Goal: Task Accomplishment & Management: Manage account settings

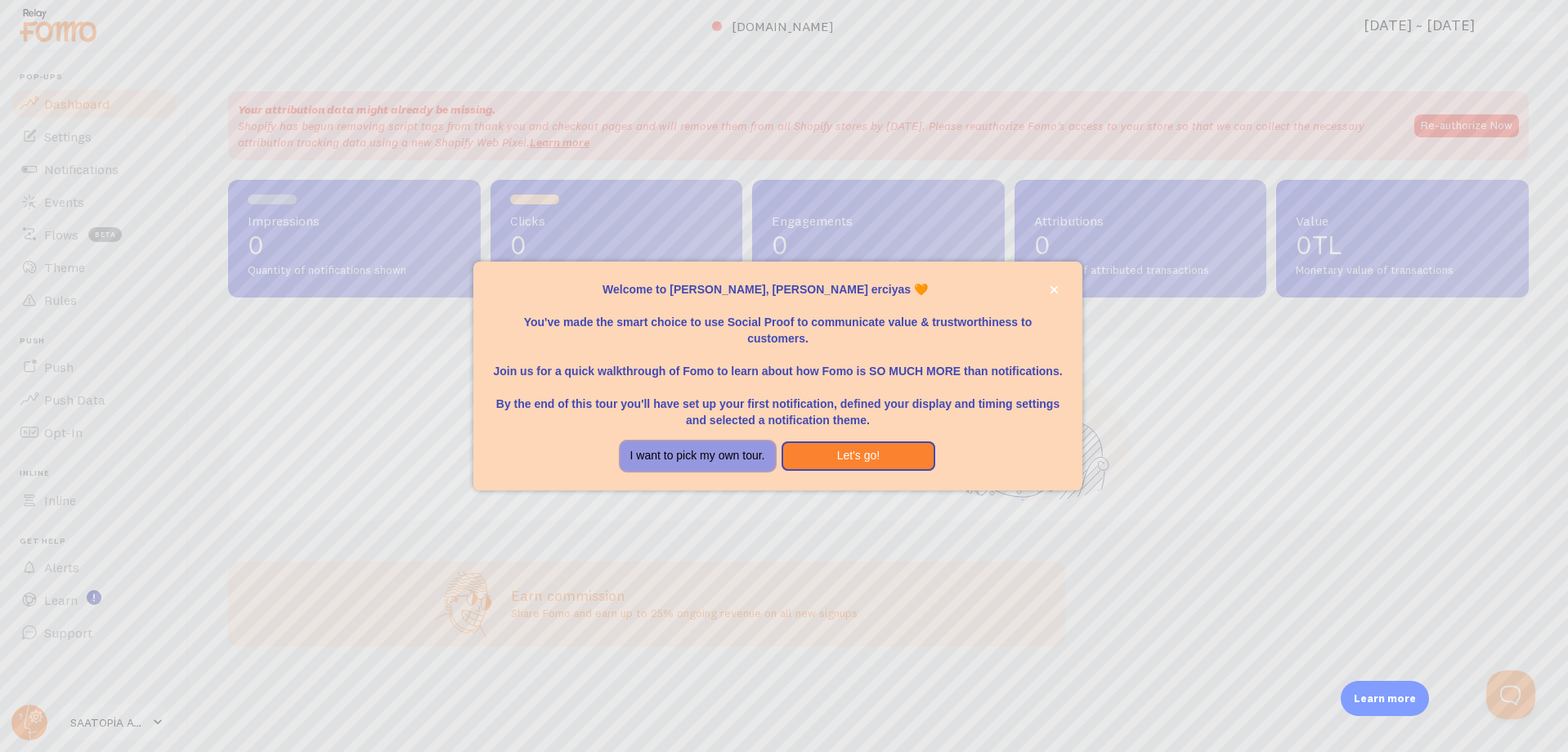
click at [722, 457] on button "I want to pick my own tour." at bounding box center [698, 456] width 155 height 29
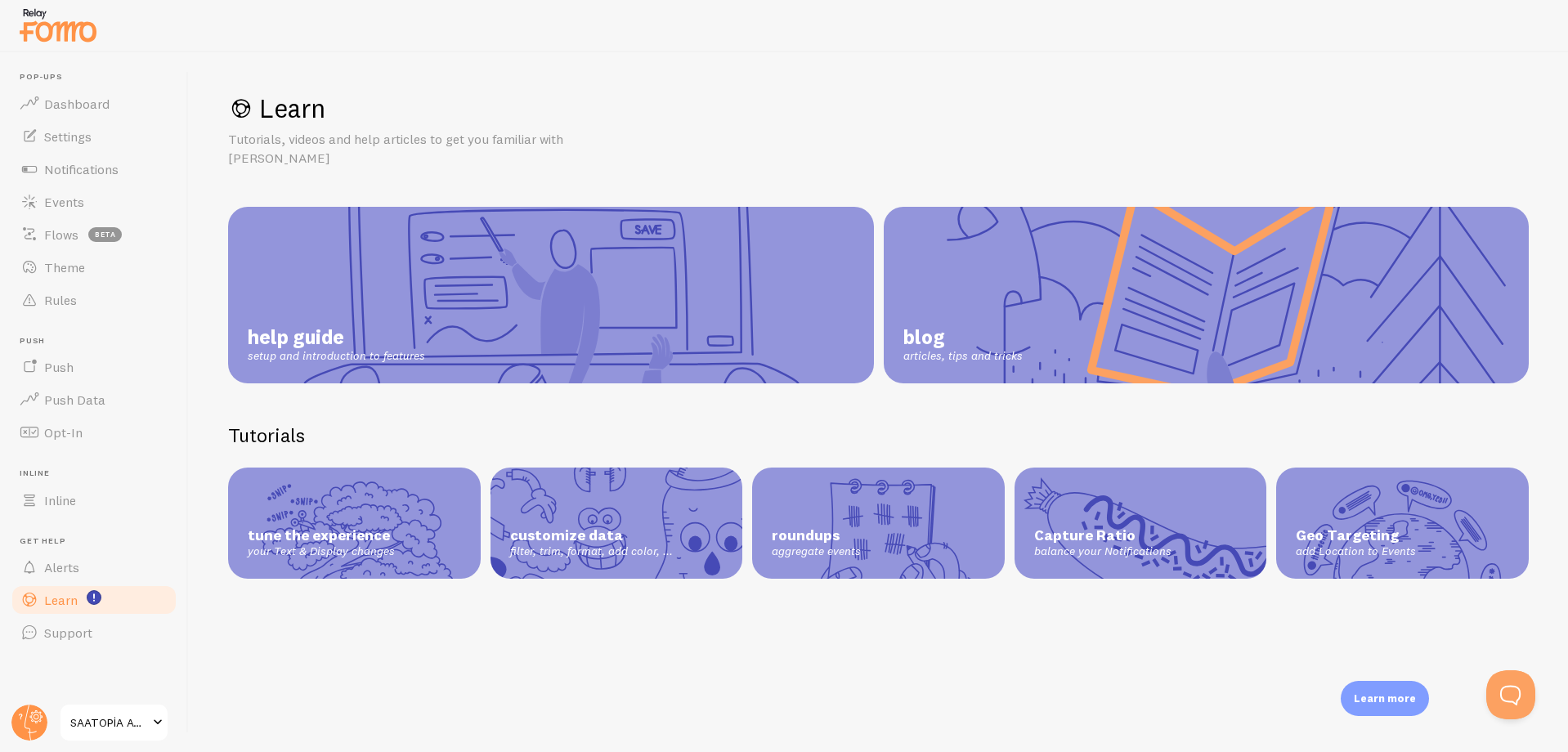
click at [123, 719] on span "SAATOPİA AVM" at bounding box center [109, 722] width 77 height 19
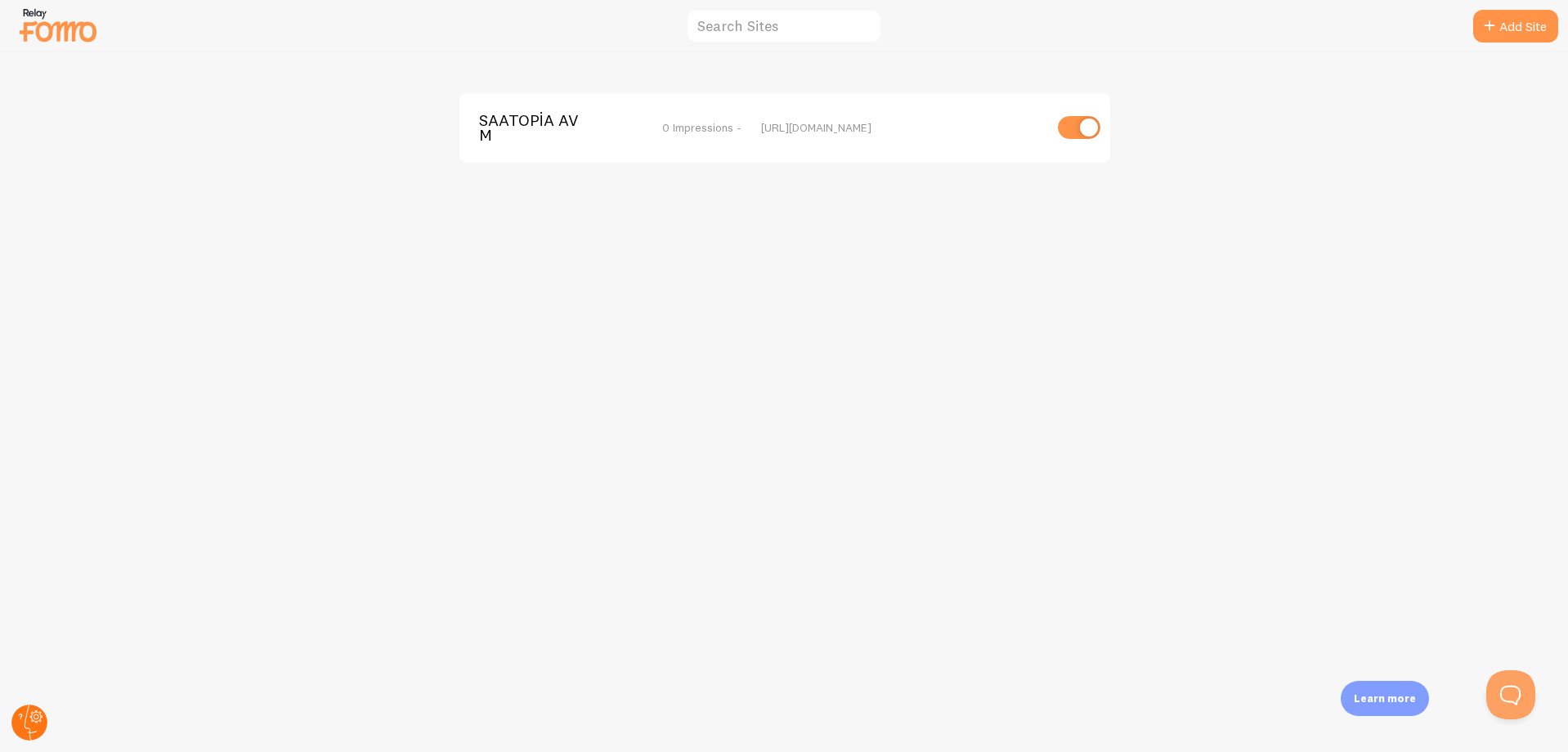
click at [20, 726] on circle at bounding box center [29, 722] width 36 height 36
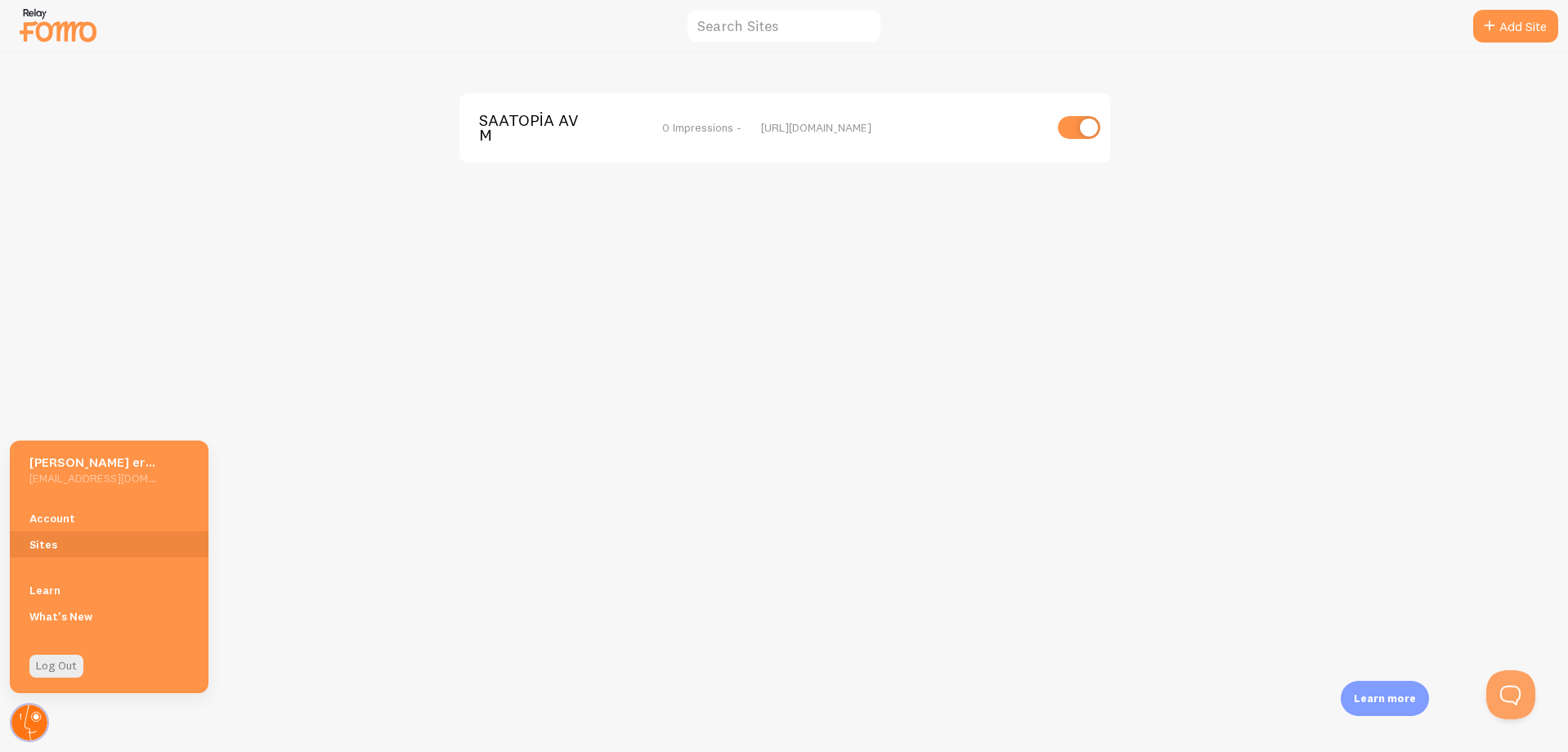
click at [29, 720] on circle at bounding box center [29, 722] width 36 height 36
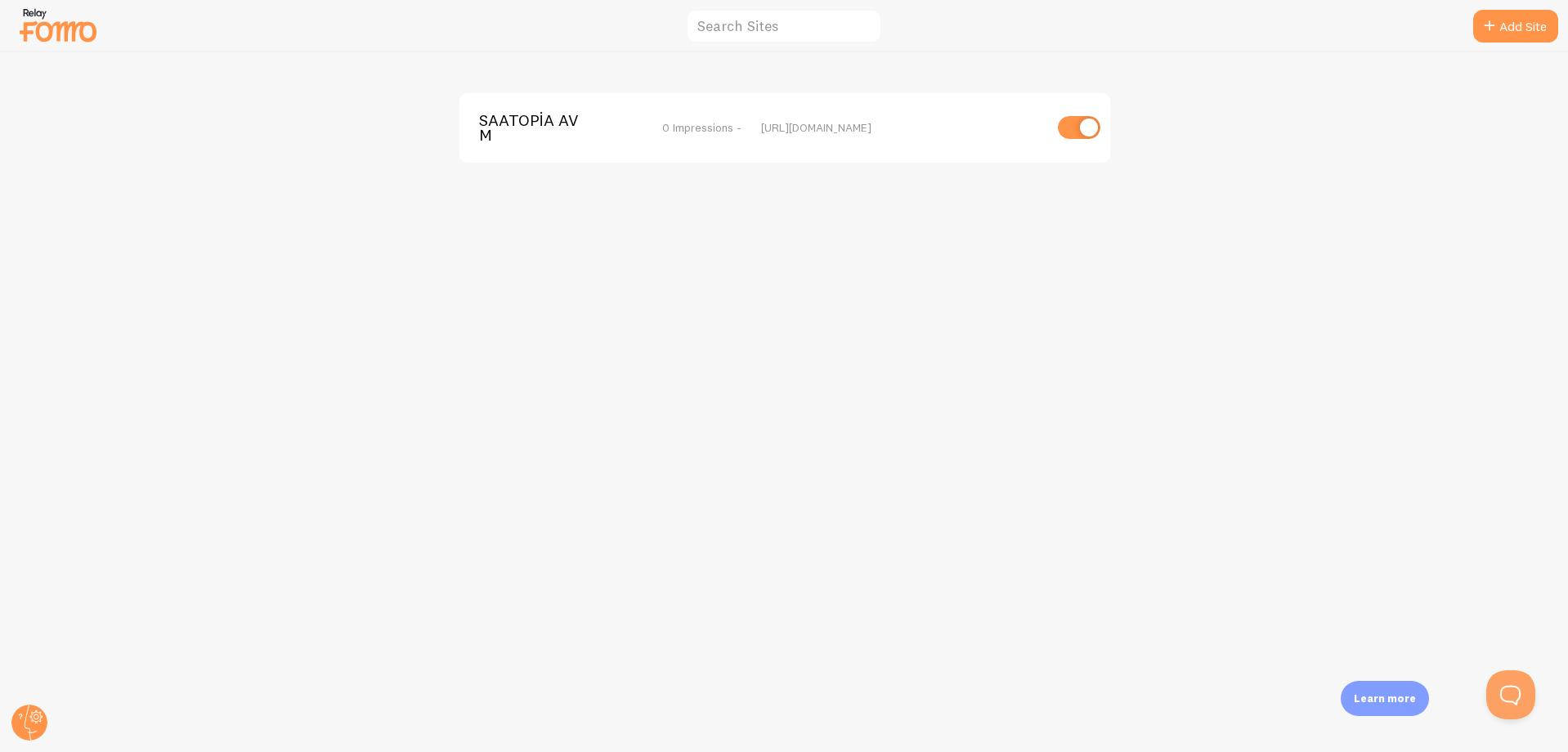
click at [49, 24] on img at bounding box center [58, 24] width 81 height 42
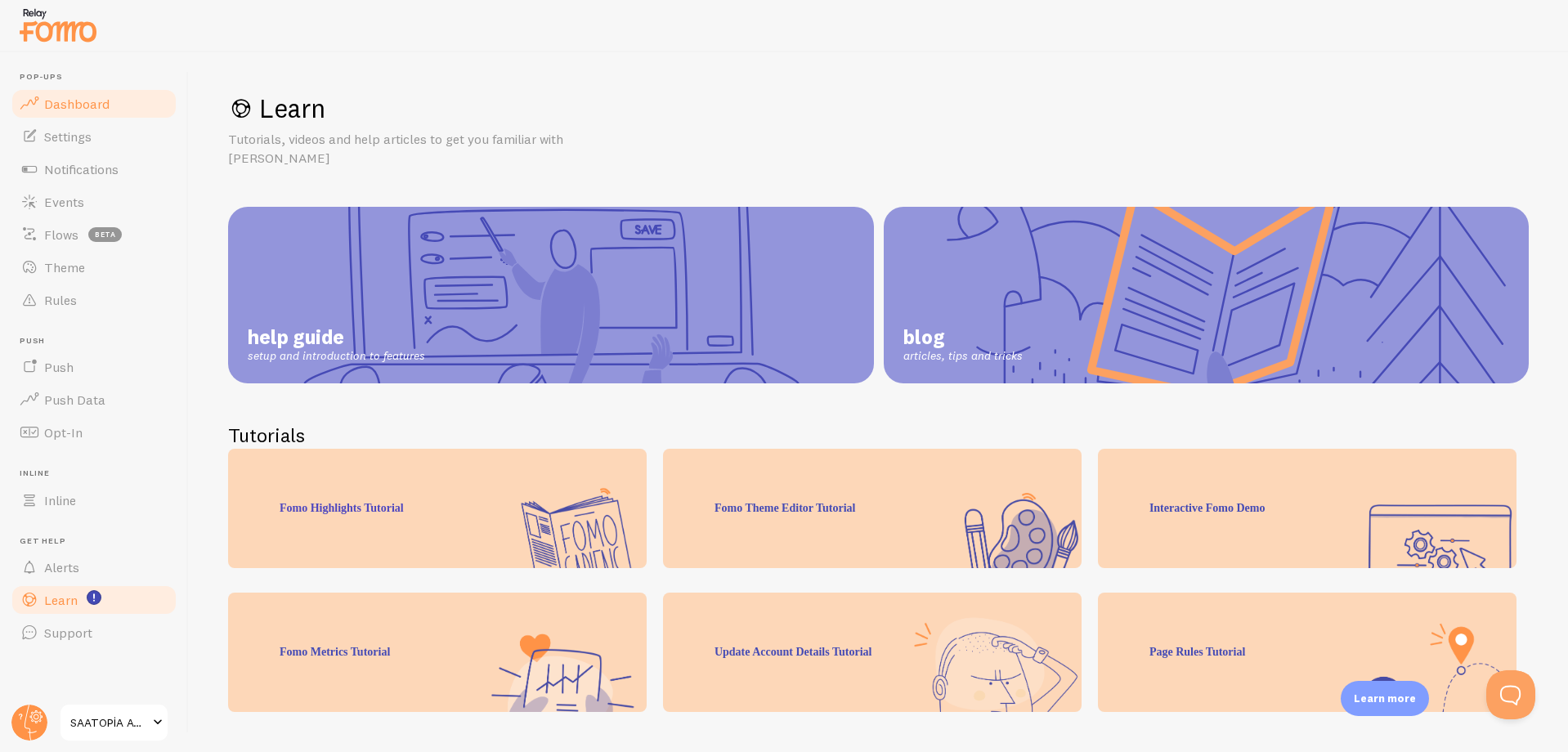
click at [83, 109] on span "Dashboard" at bounding box center [77, 104] width 66 height 16
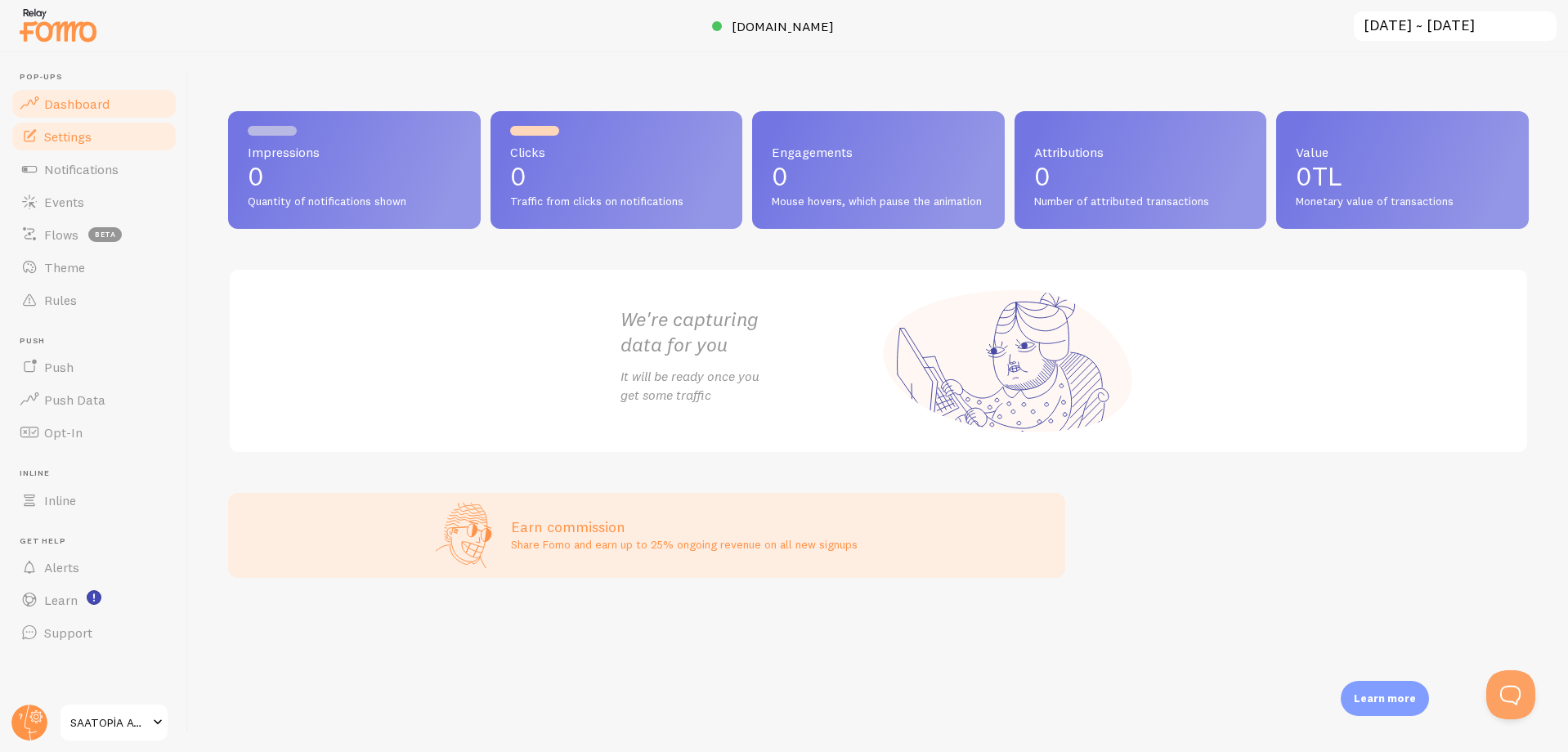
click at [67, 144] on span "Settings" at bounding box center [68, 136] width 47 height 16
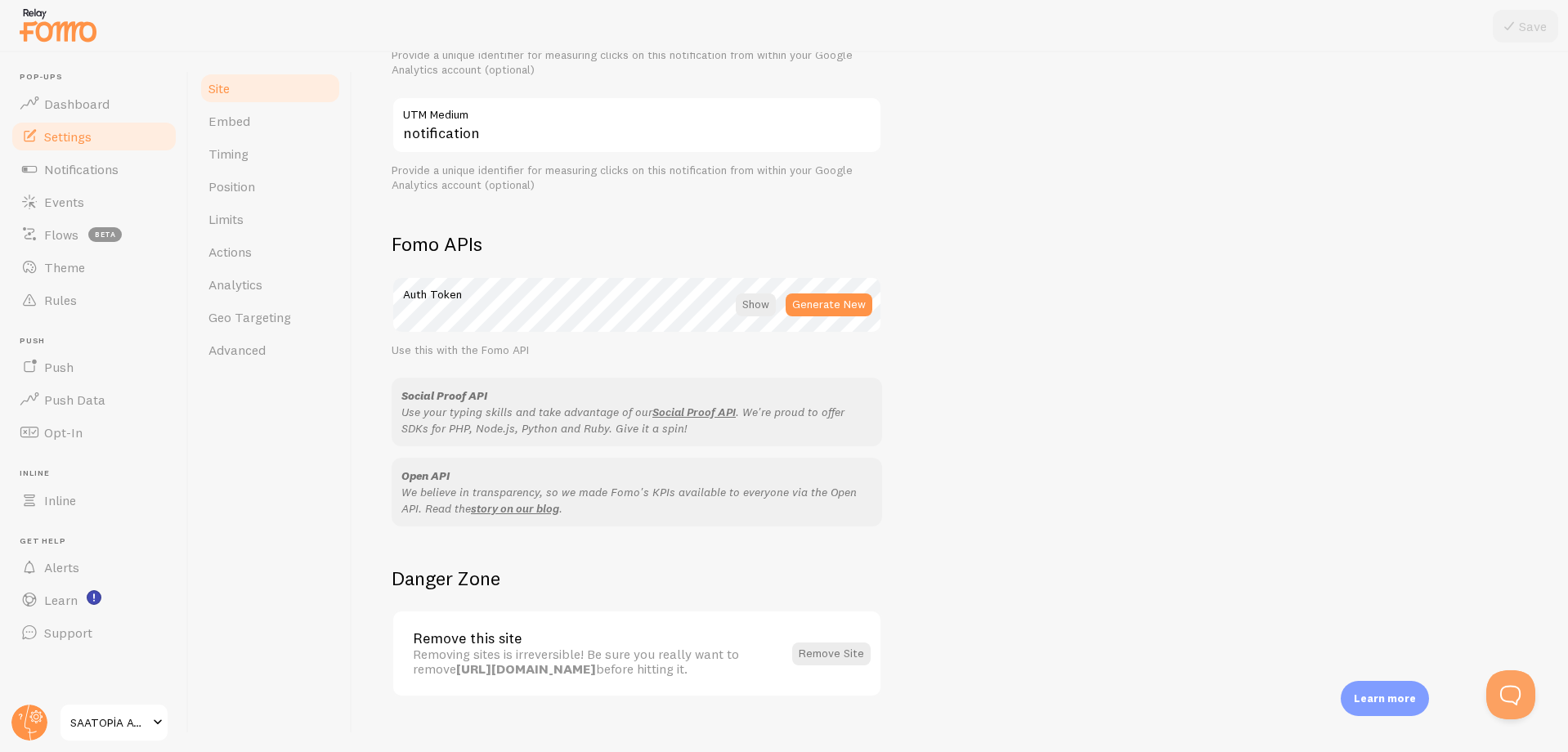
scroll to position [791, 0]
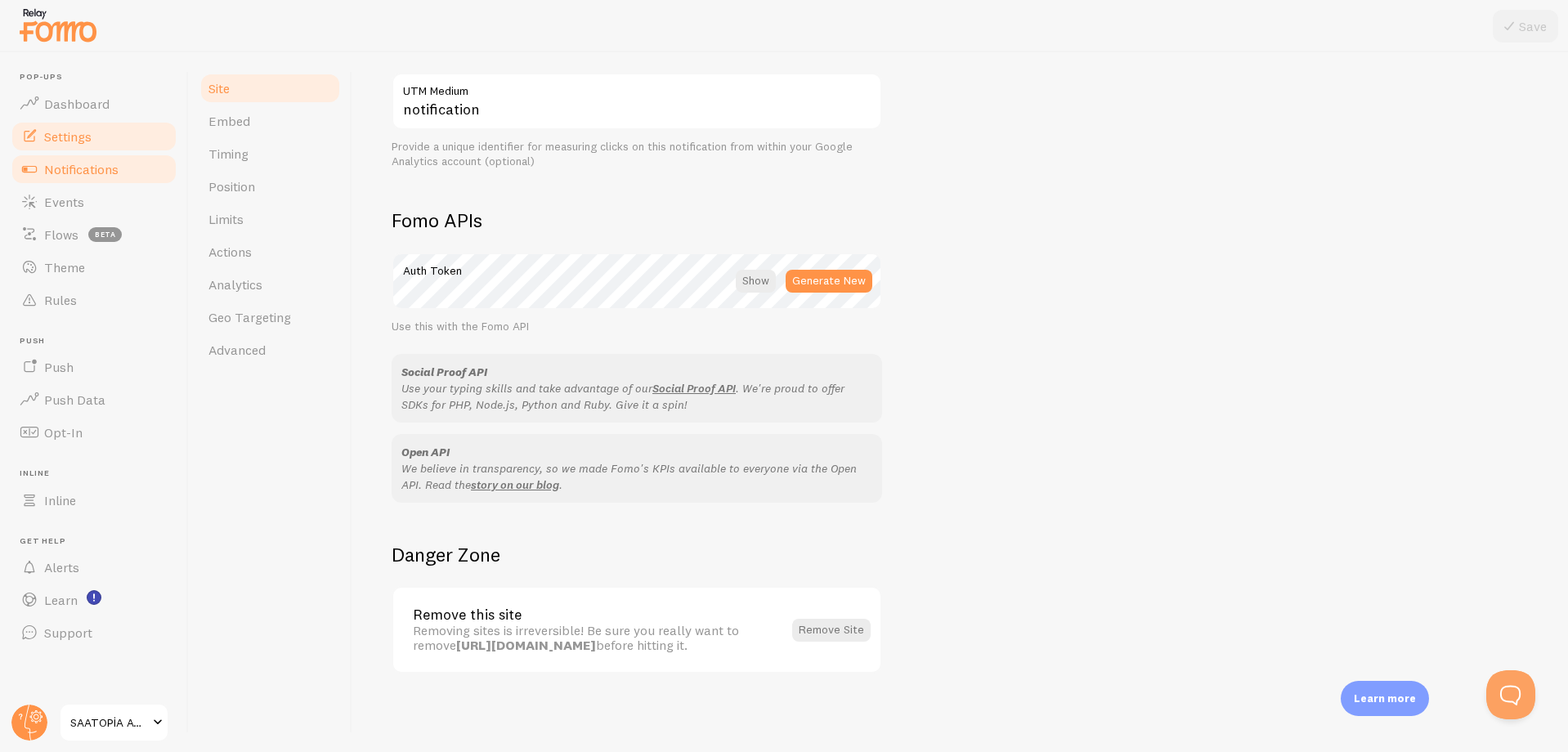
click at [116, 176] on span "Notifications" at bounding box center [81, 168] width 75 height 16
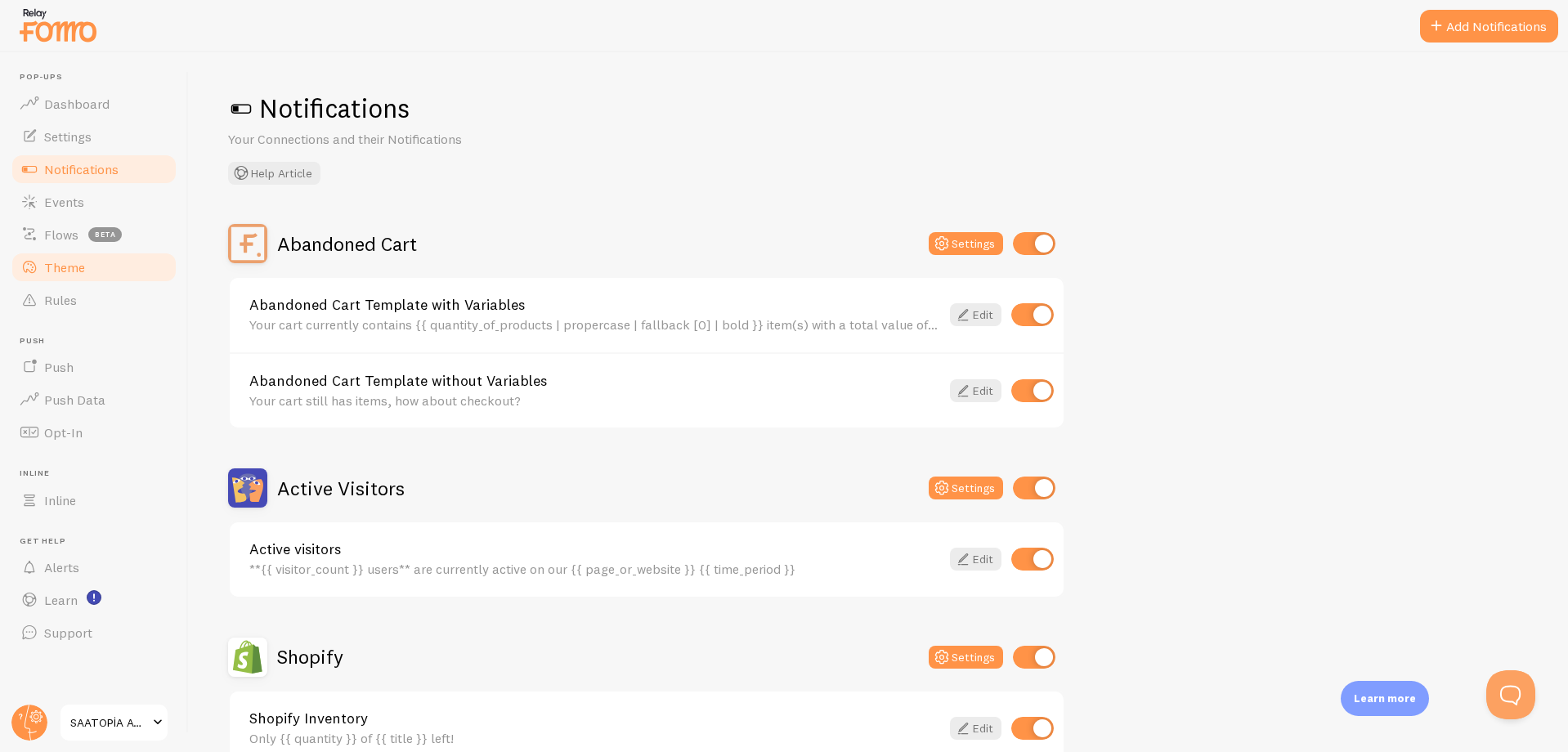
click at [74, 271] on span "Theme" at bounding box center [65, 267] width 41 height 16
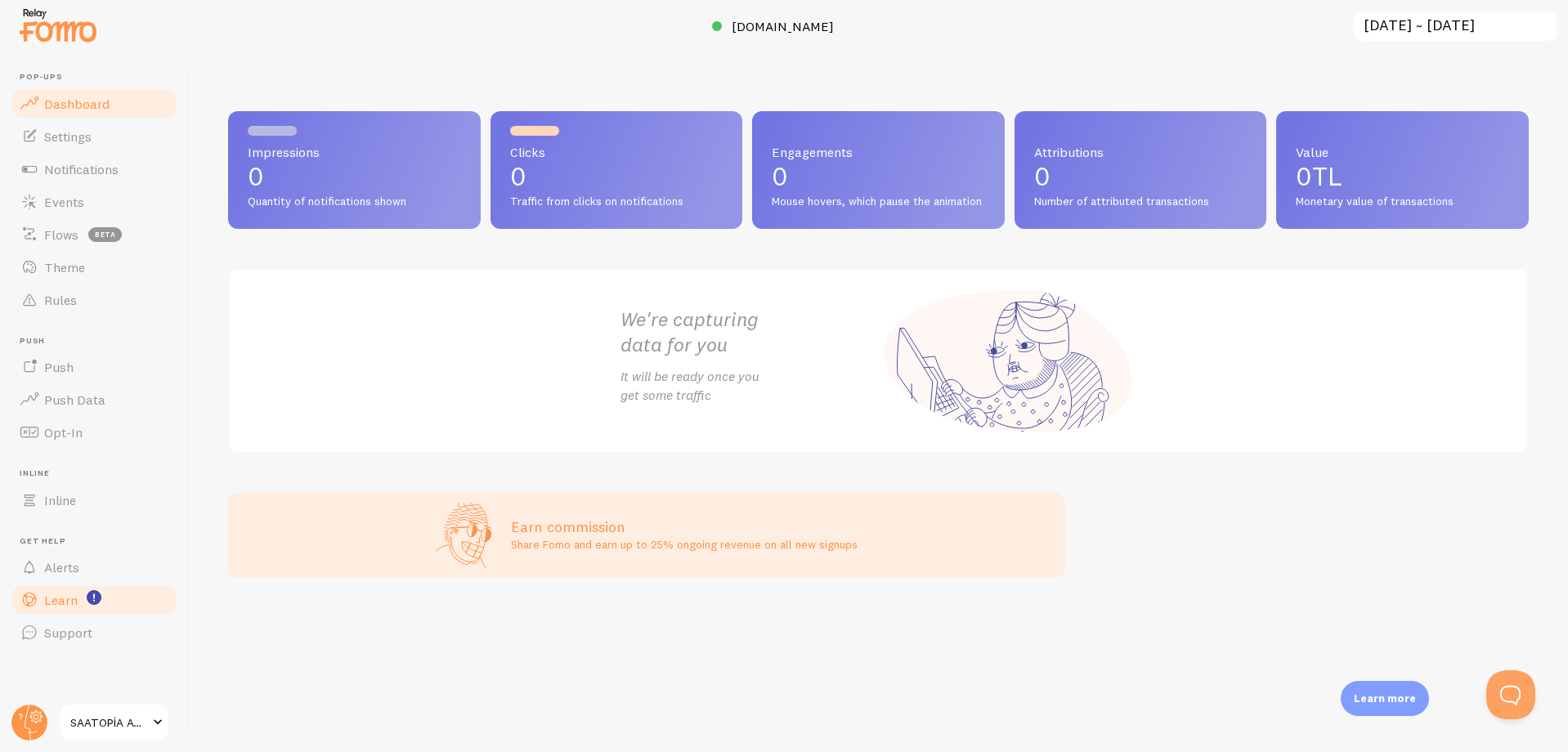
click at [55, 592] on span "Learn" at bounding box center [61, 599] width 34 height 16
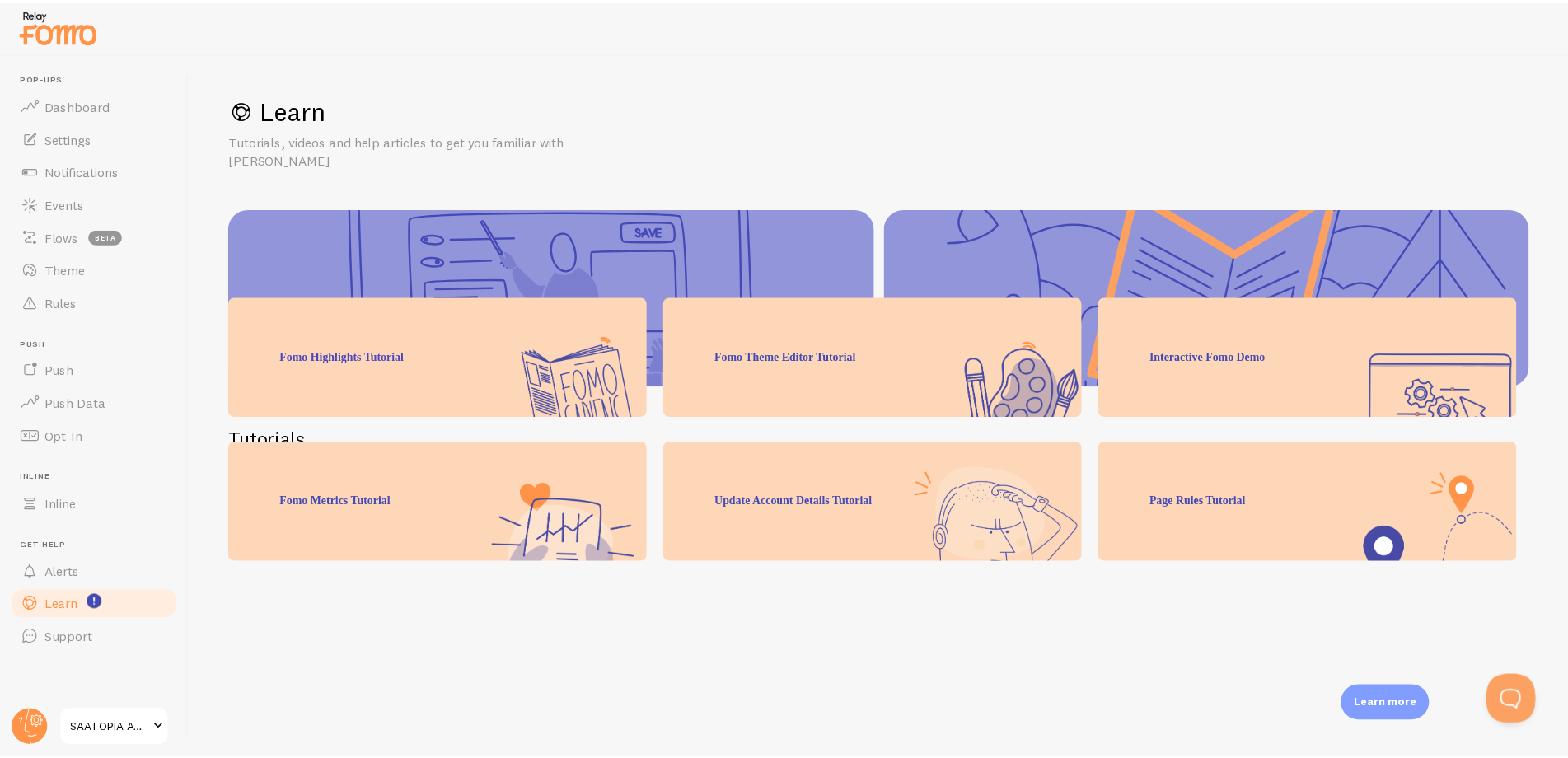
scroll to position [156, 0]
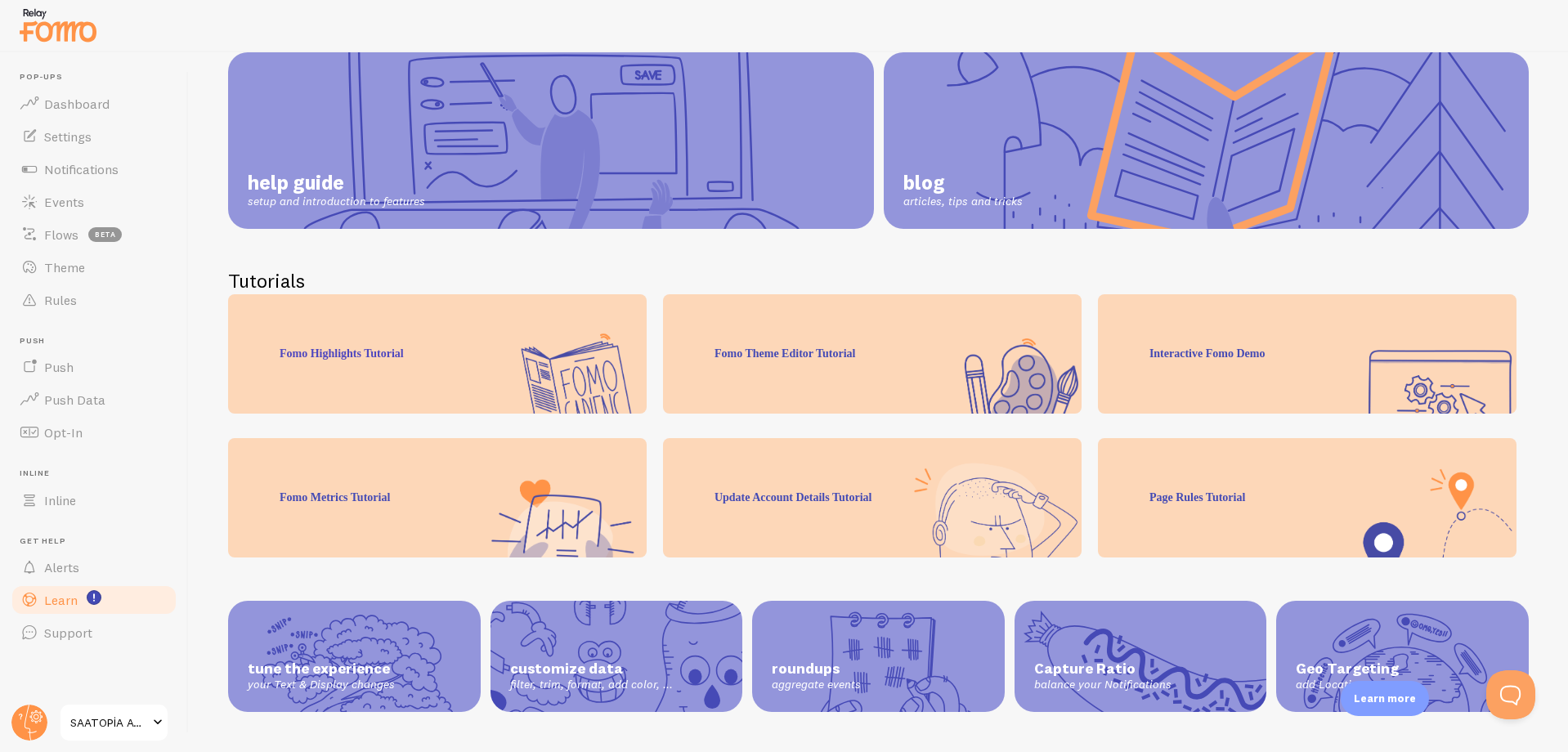
click at [371, 360] on div "Fomo Highlights Tutorial" at bounding box center [437, 353] width 418 height 119
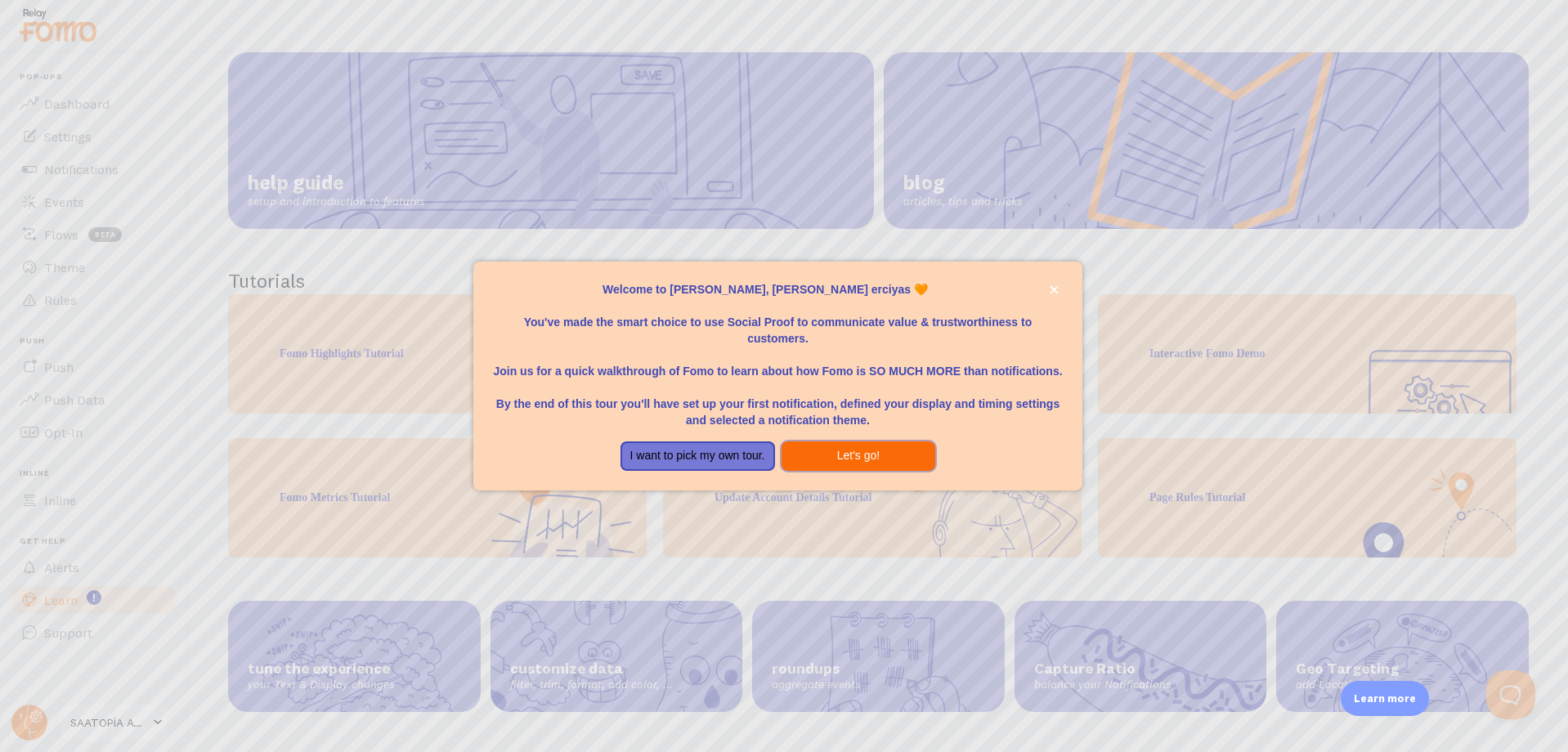
click at [830, 456] on button "Let's go!" at bounding box center [859, 456] width 155 height 29
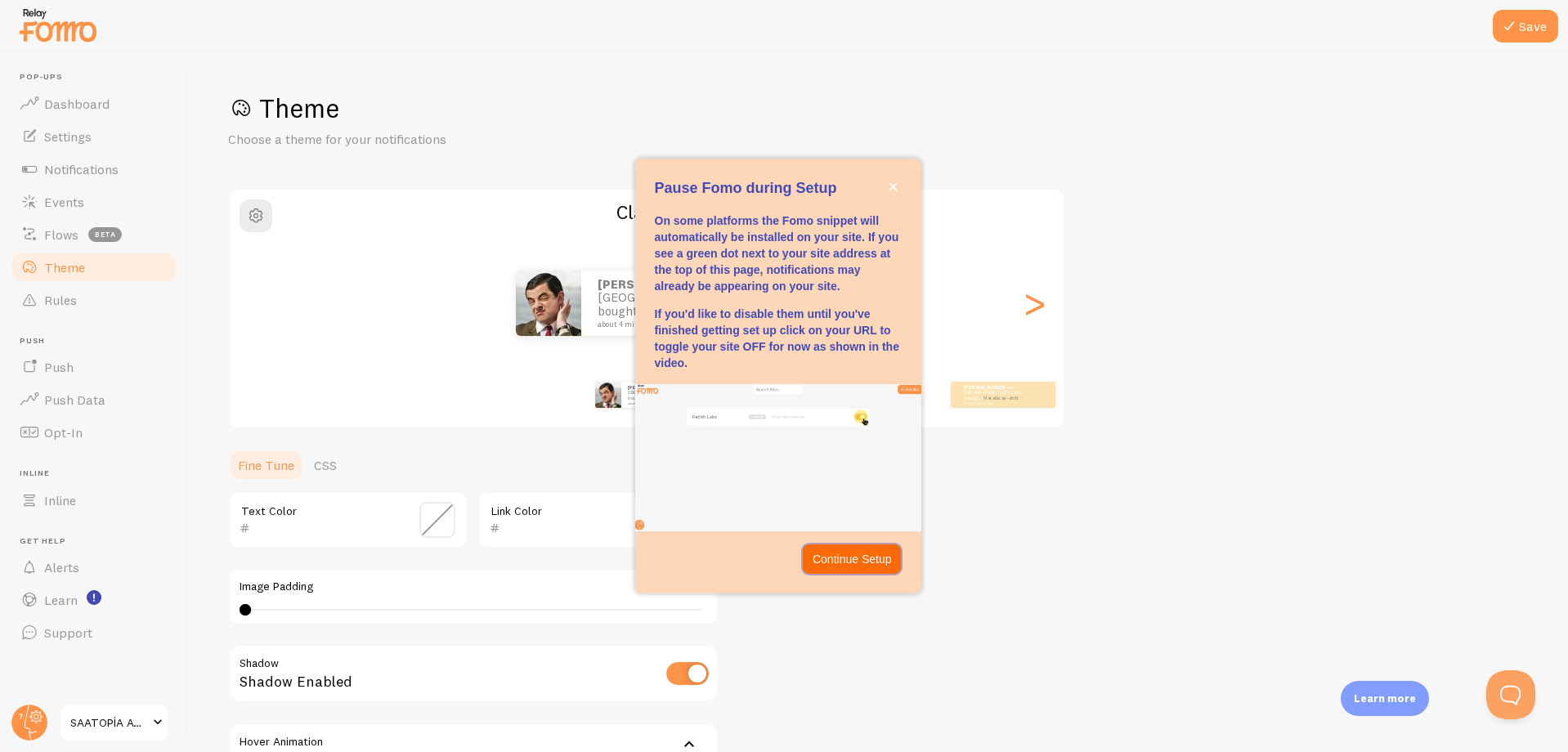
click at [861, 559] on p "Continue Setup" at bounding box center [852, 558] width 79 height 16
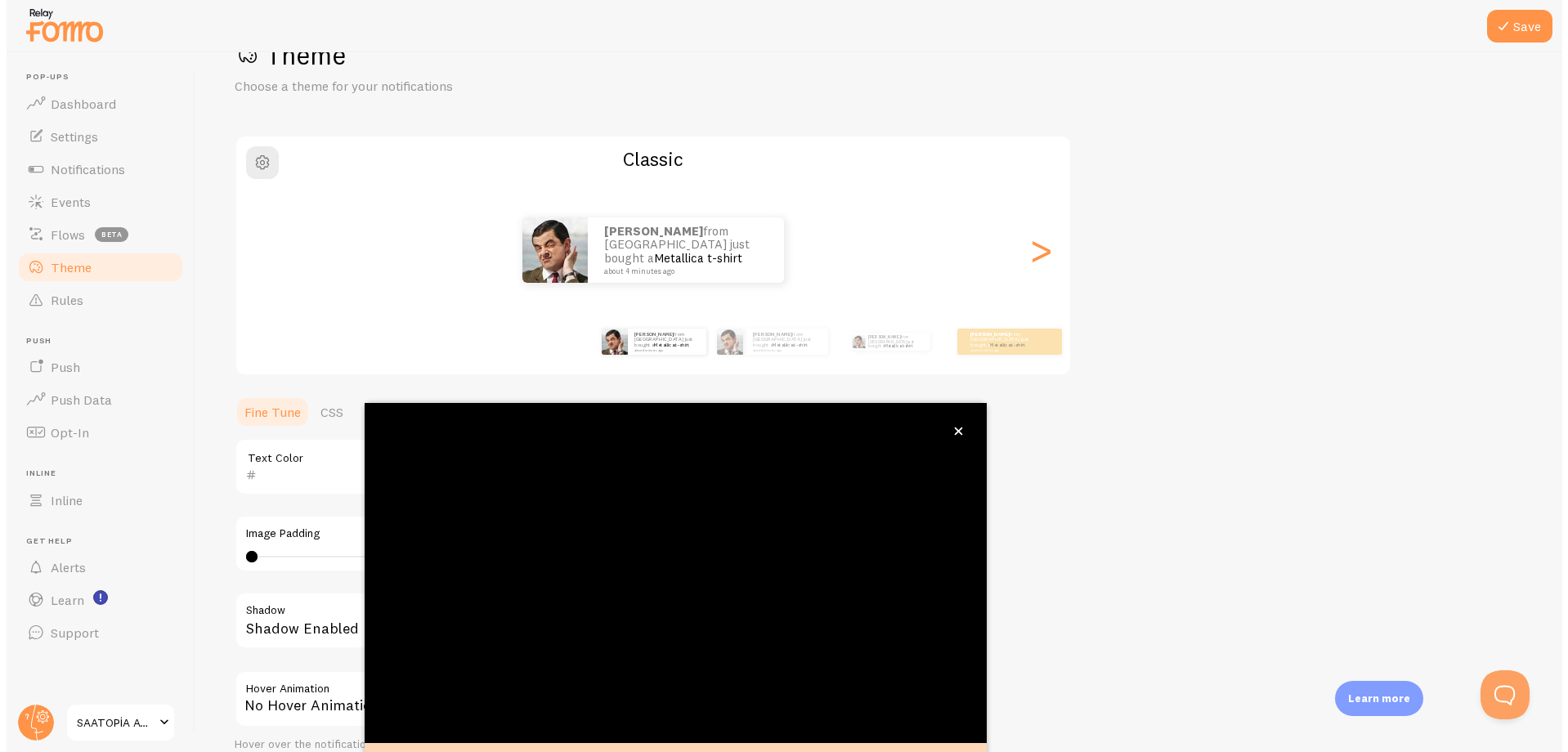
scroll to position [63, 0]
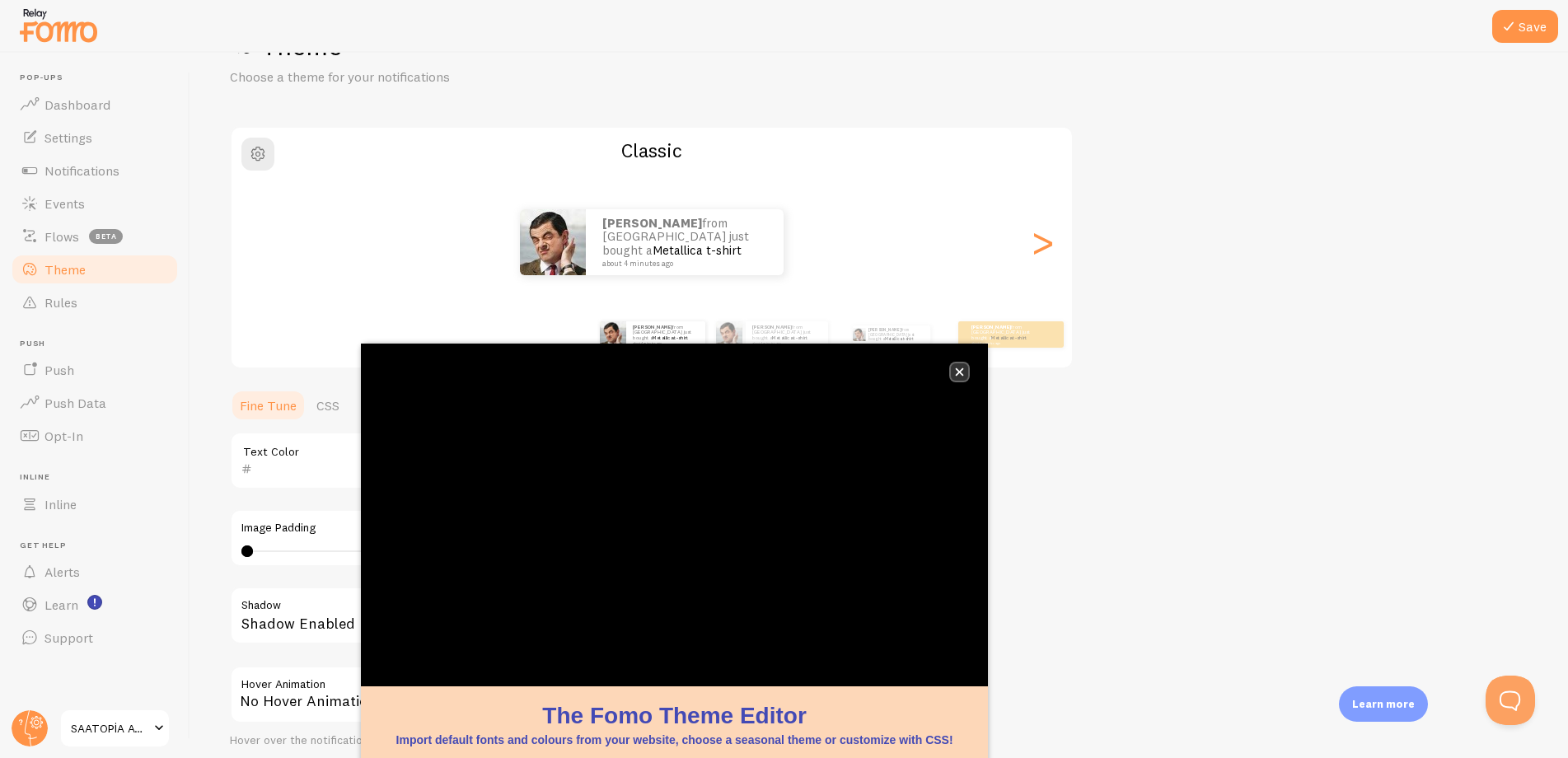
click at [957, 374] on icon "close," at bounding box center [960, 372] width 8 height 8
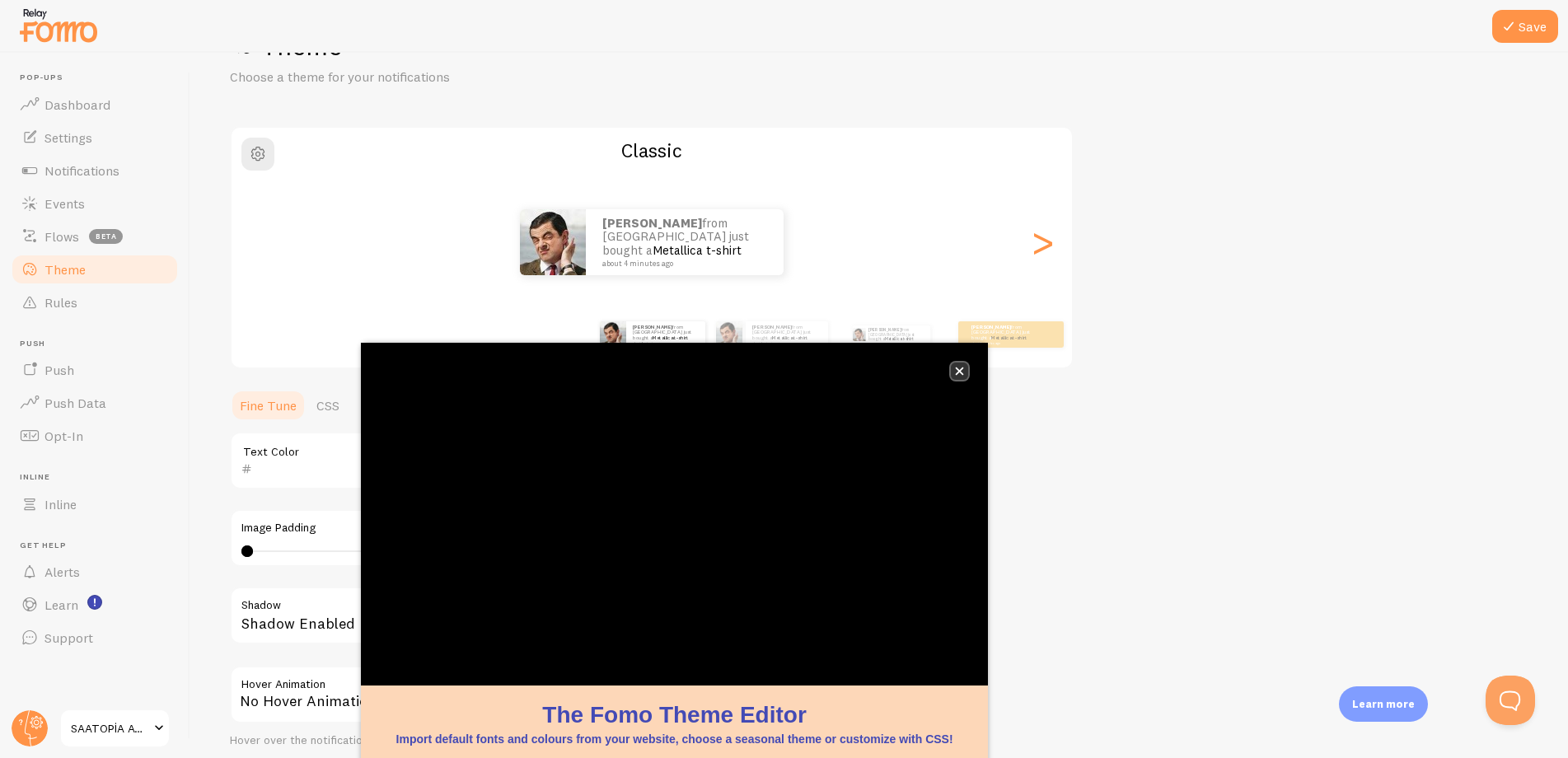
click at [956, 371] on icon "close," at bounding box center [959, 371] width 9 height 9
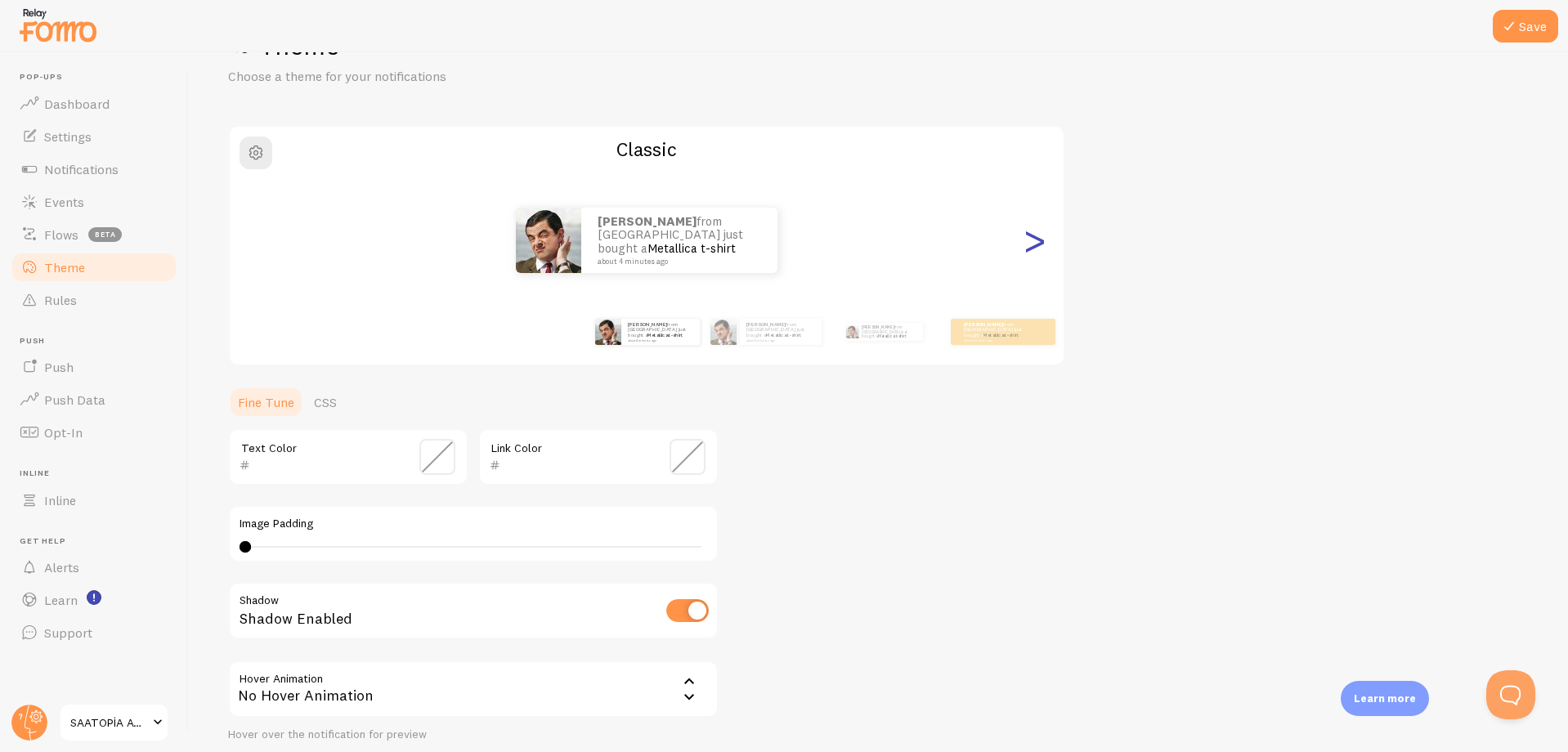
click at [1038, 247] on div ">" at bounding box center [1034, 240] width 19 height 118
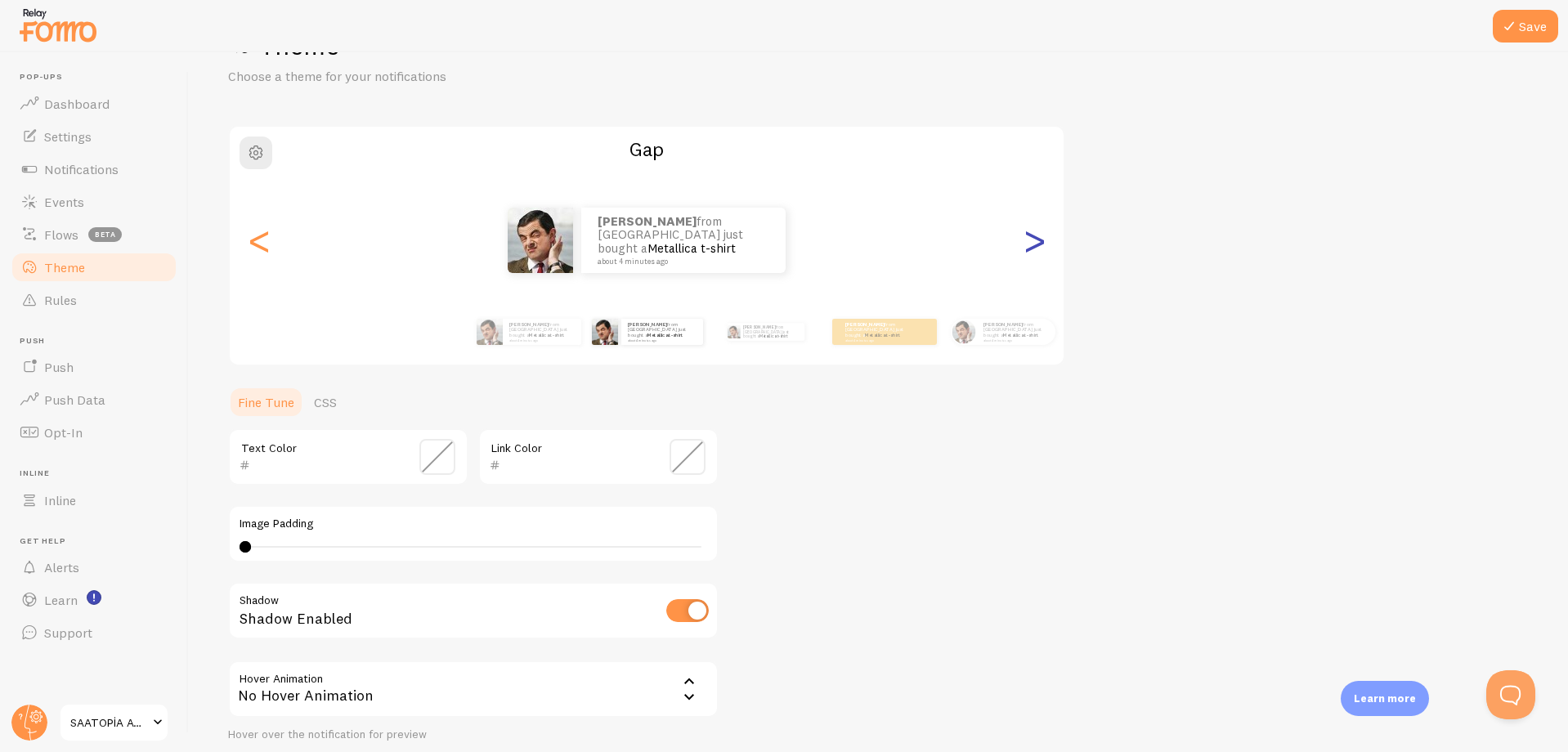
click at [1038, 247] on div ">" at bounding box center [1034, 240] width 19 height 118
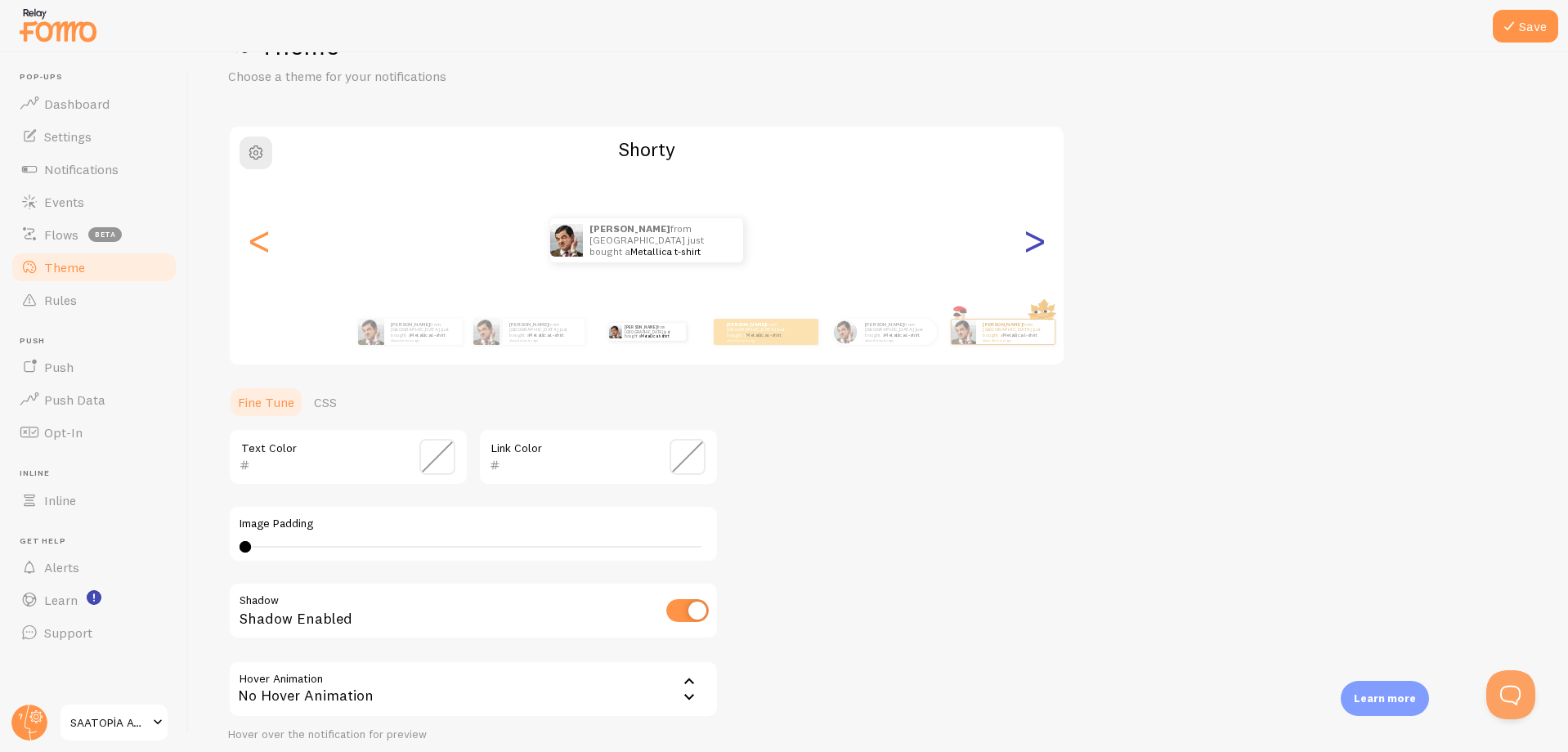
click at [1038, 247] on div ">" at bounding box center [1034, 240] width 19 height 118
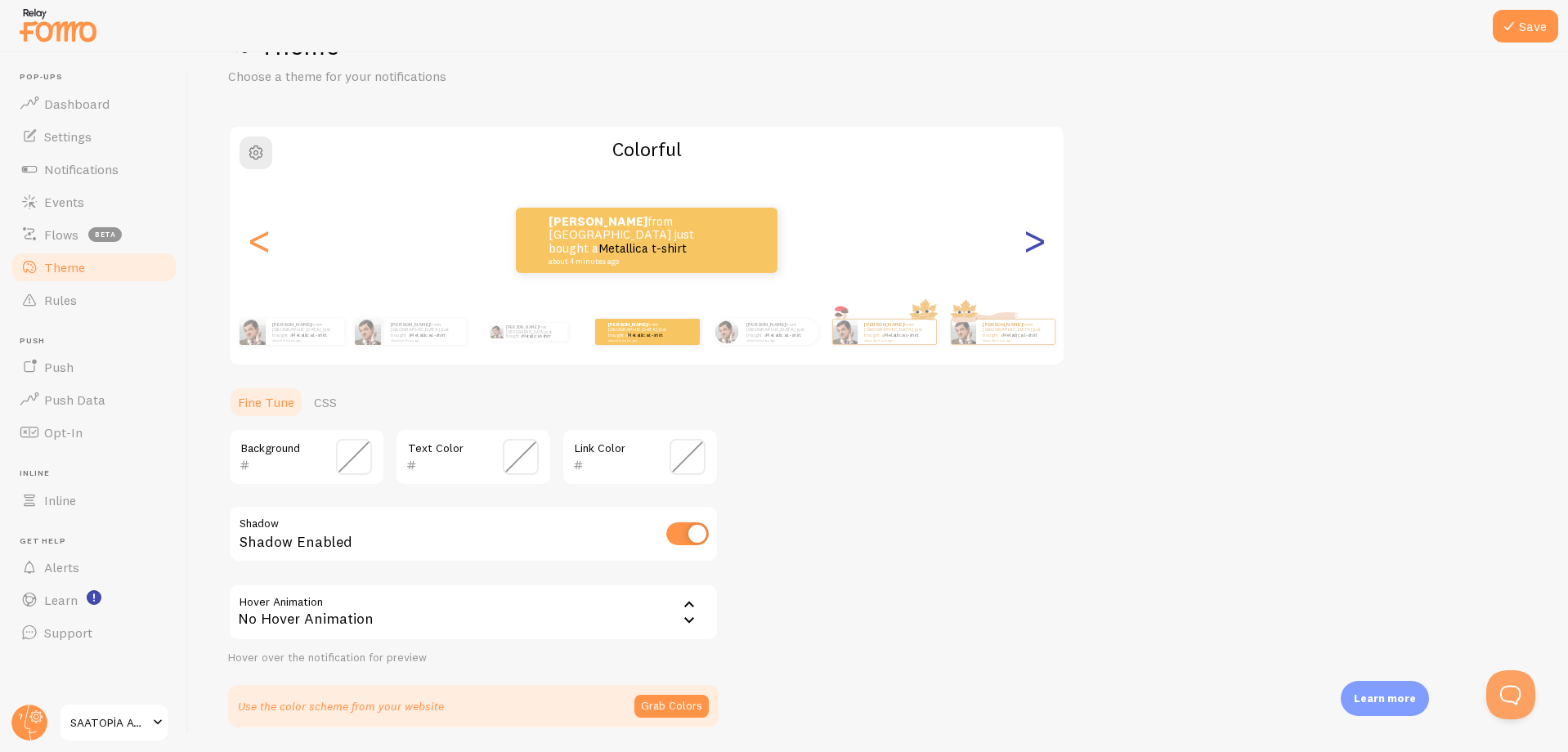
click at [1038, 247] on div ">" at bounding box center [1034, 240] width 19 height 118
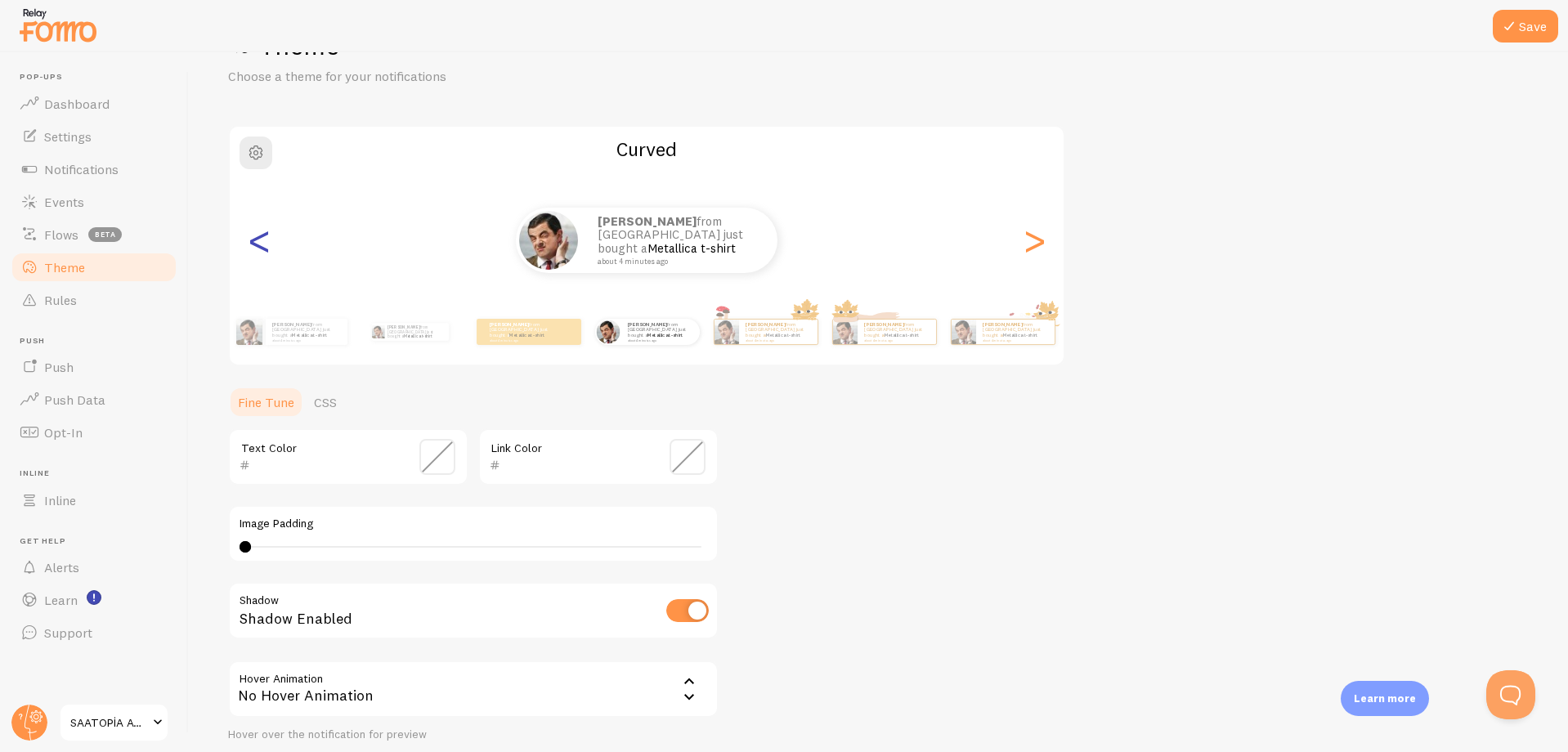
click at [258, 250] on div "<" at bounding box center [259, 240] width 19 height 118
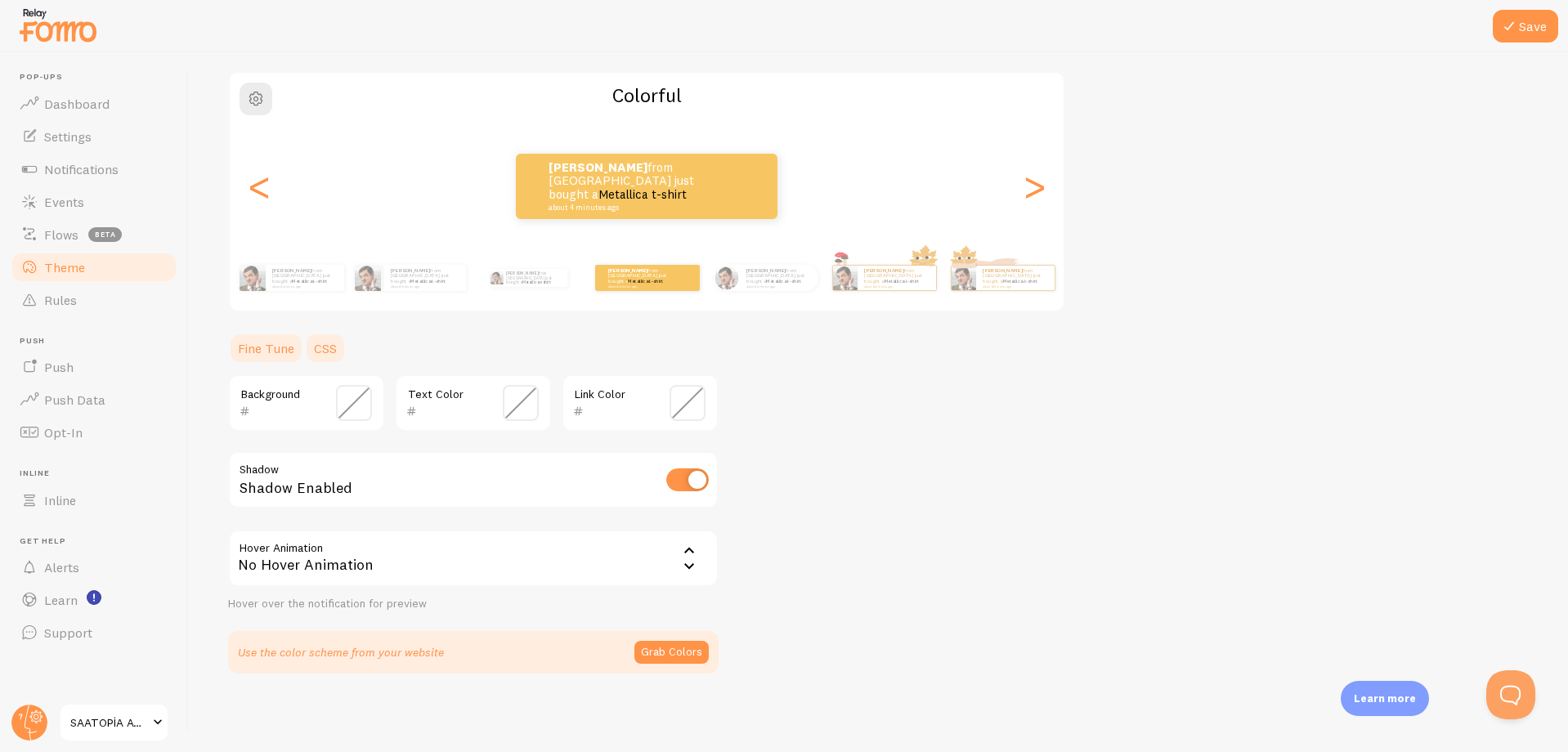
click at [324, 348] on link "CSS" at bounding box center [325, 348] width 43 height 33
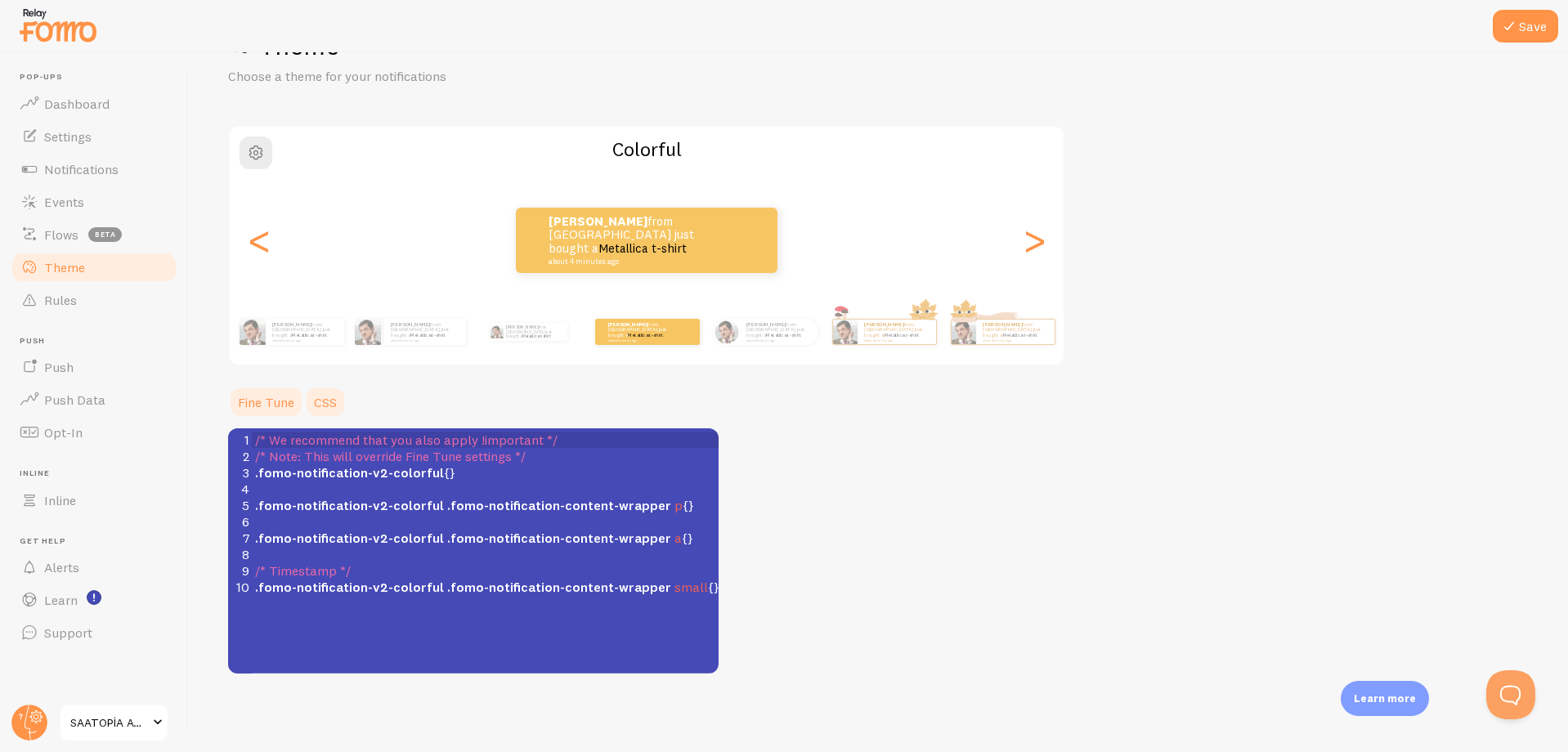
click at [265, 400] on link "Fine Tune" at bounding box center [266, 403] width 76 height 33
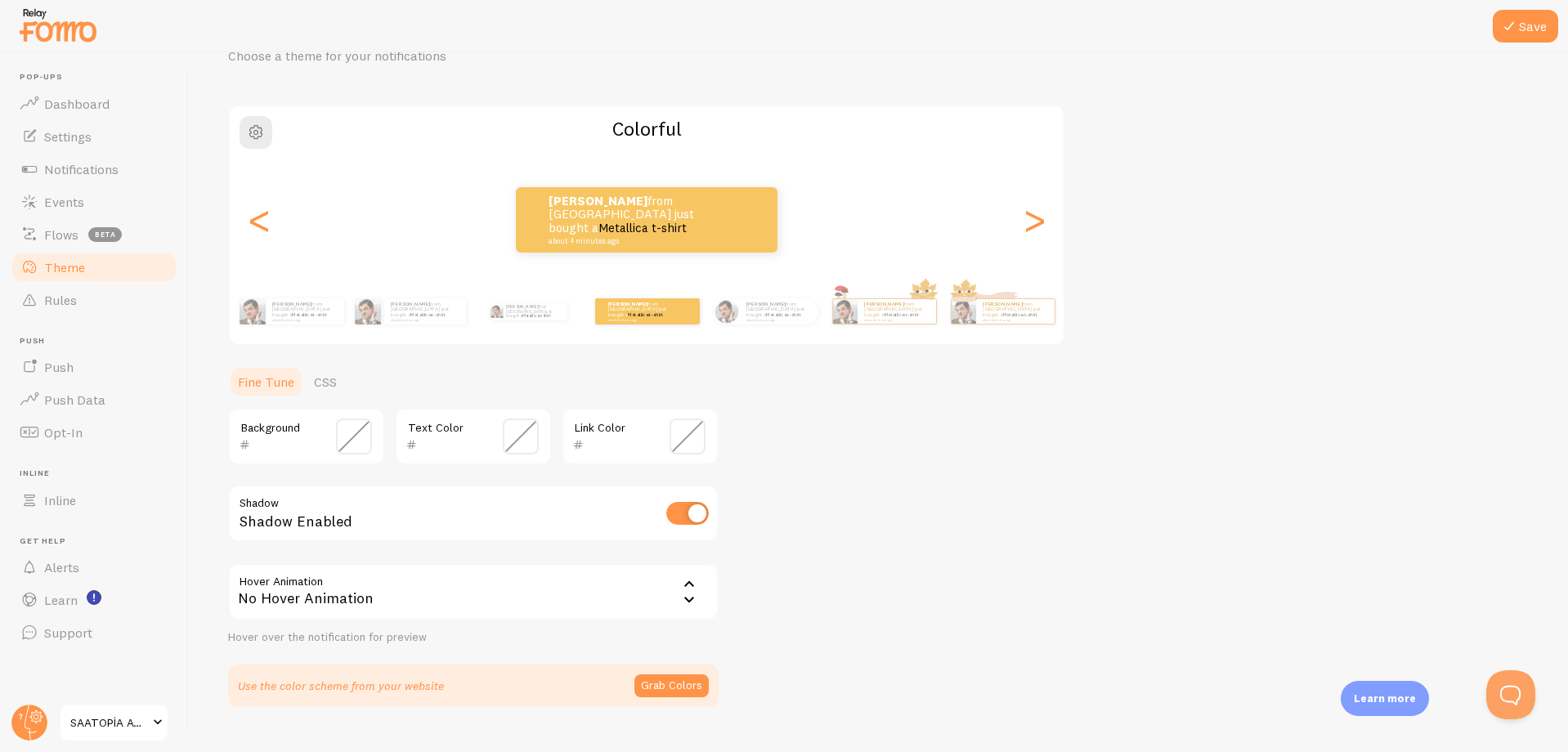
scroll to position [117, 0]
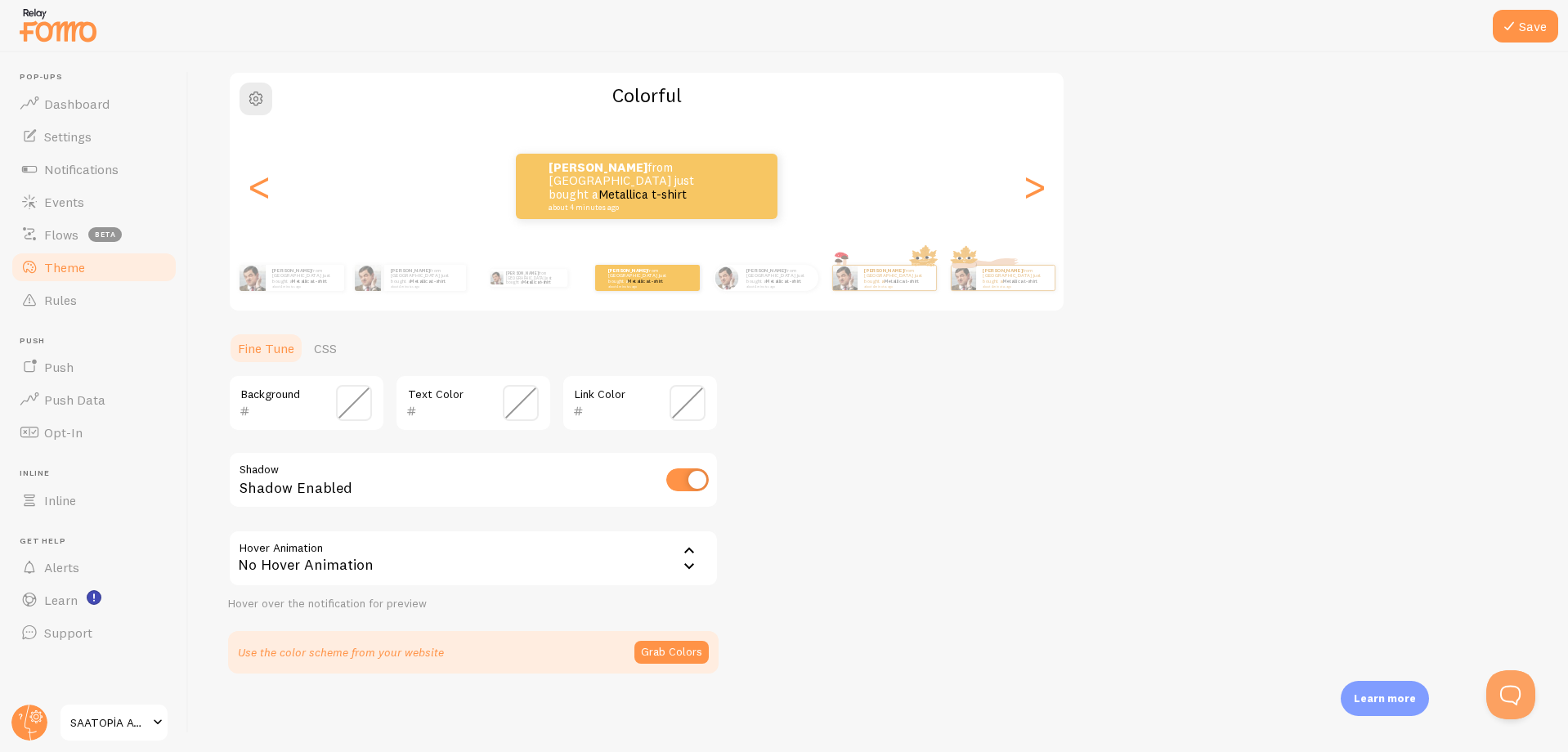
click at [528, 402] on span at bounding box center [520, 403] width 36 height 36
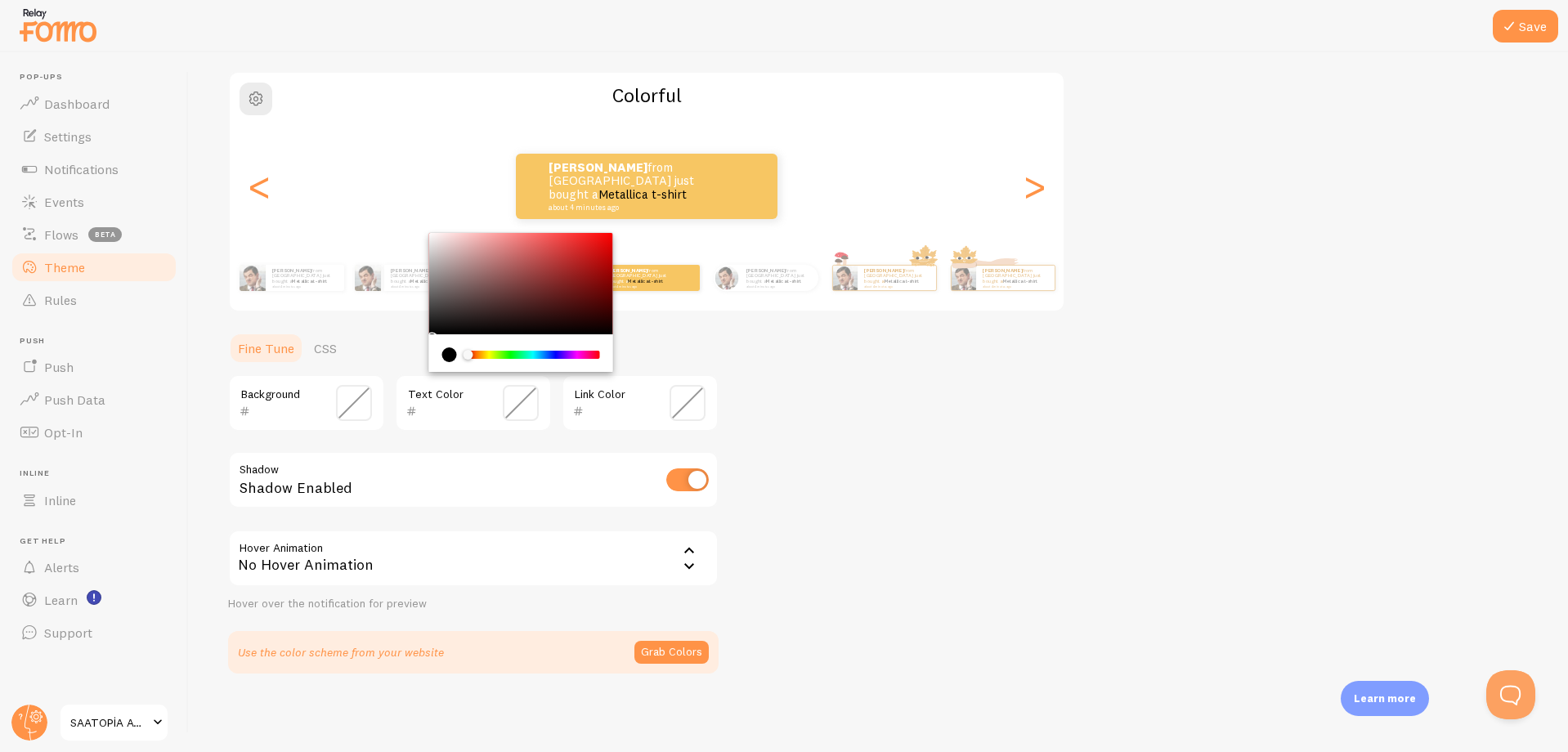
click at [684, 408] on span at bounding box center [687, 403] width 36 height 36
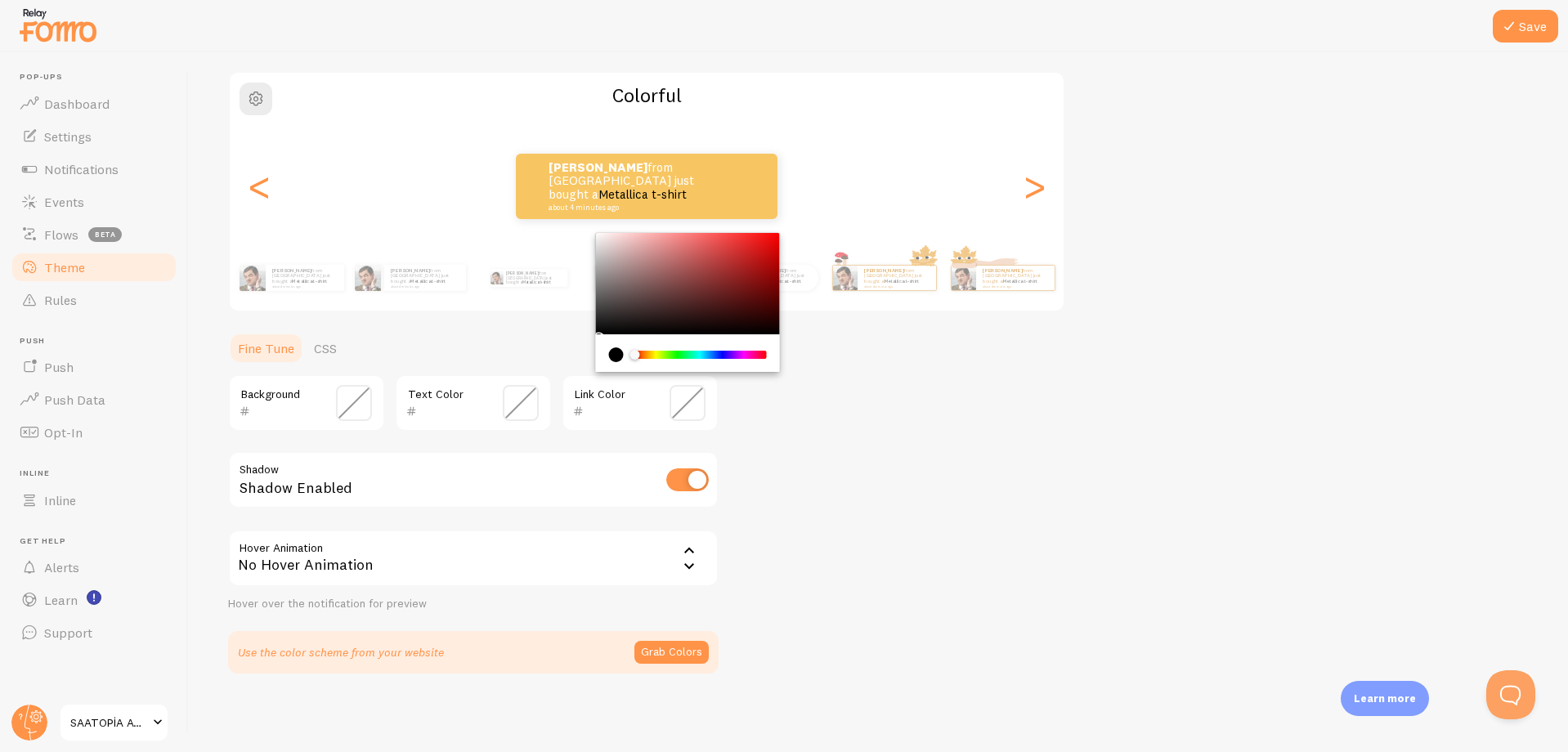
click at [856, 410] on div "Theme Choose a theme for your notifications Colorful [PERSON_NAME] from [GEOGRA…" at bounding box center [879, 324] width 1301 height 699
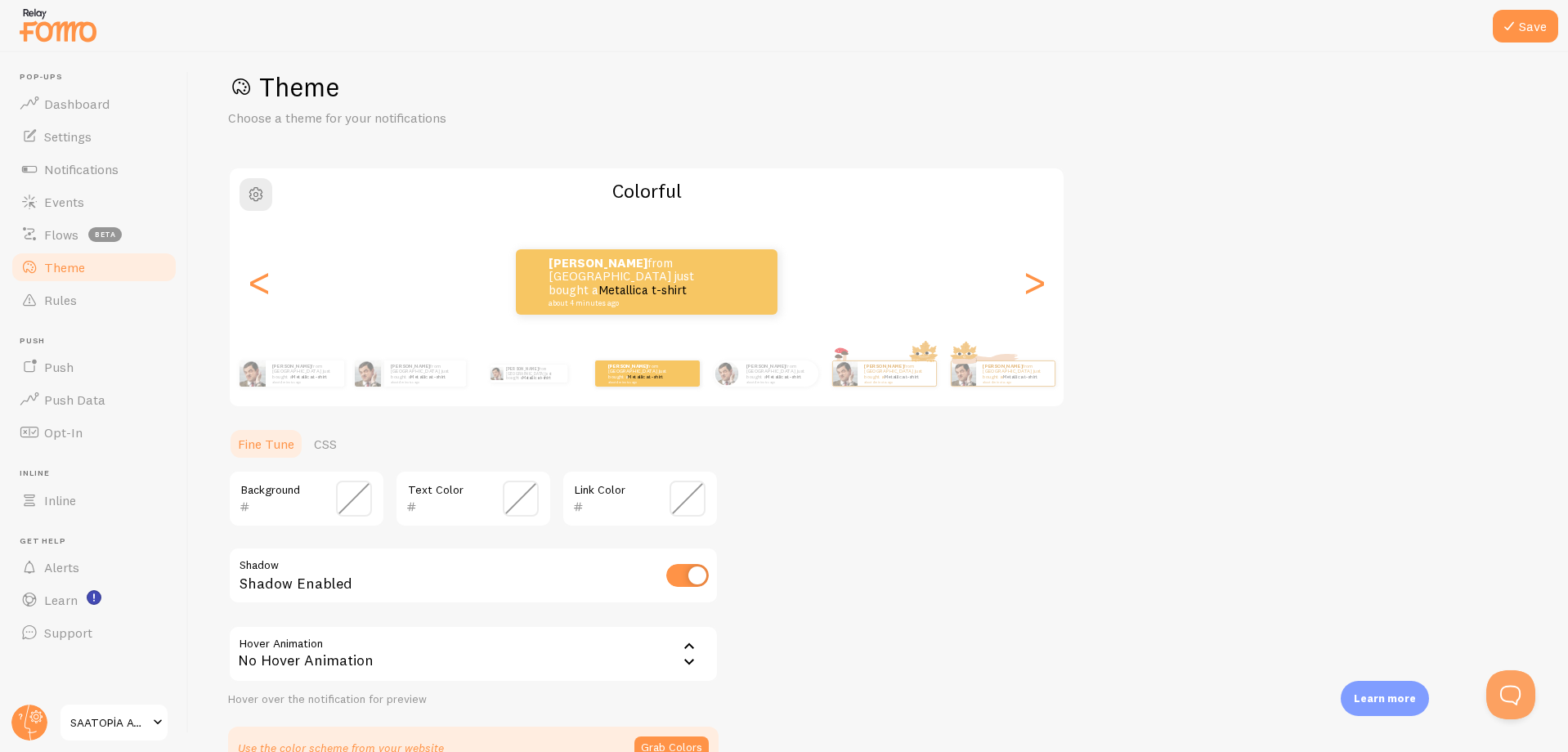
scroll to position [0, 0]
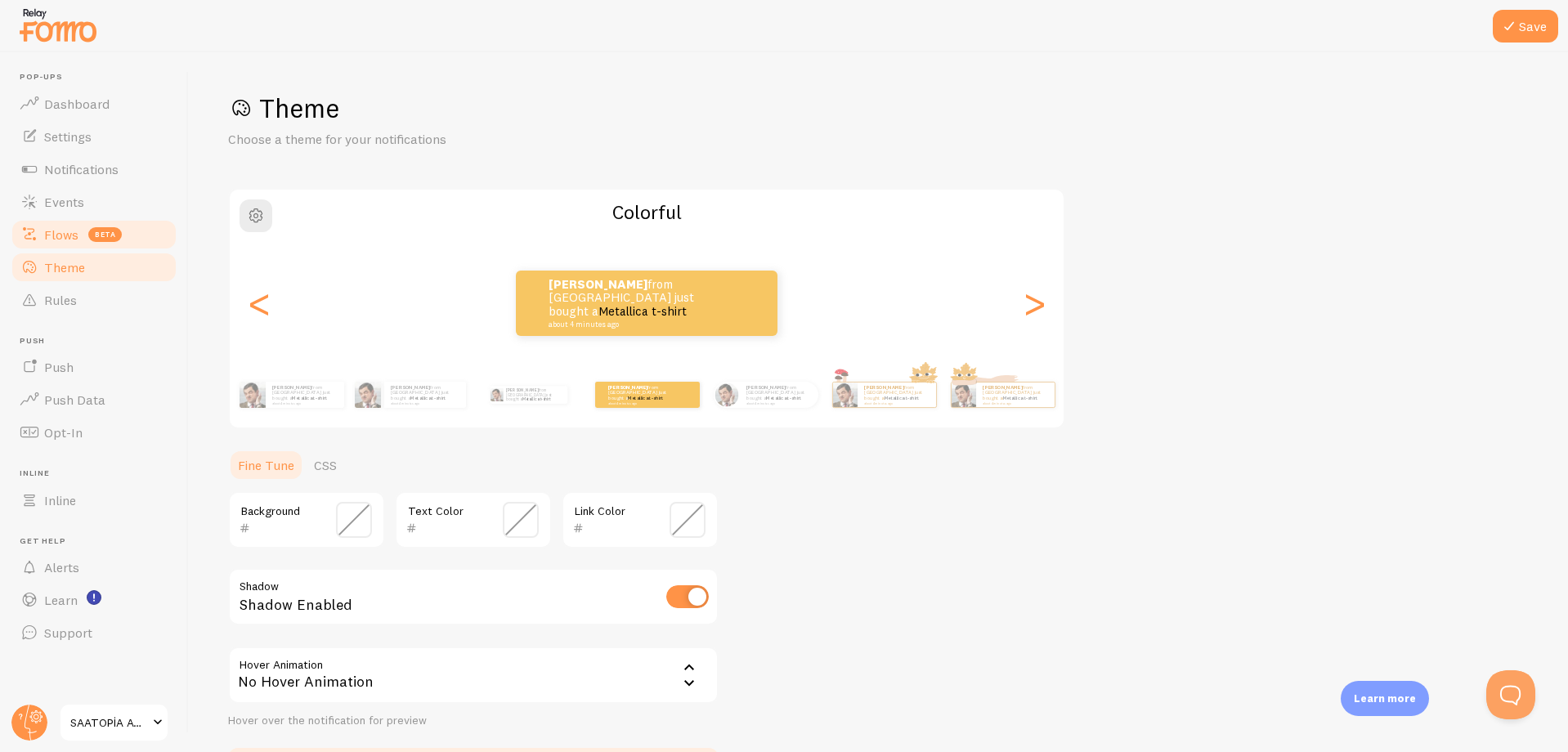
click at [75, 232] on span "Flows" at bounding box center [61, 234] width 34 height 16
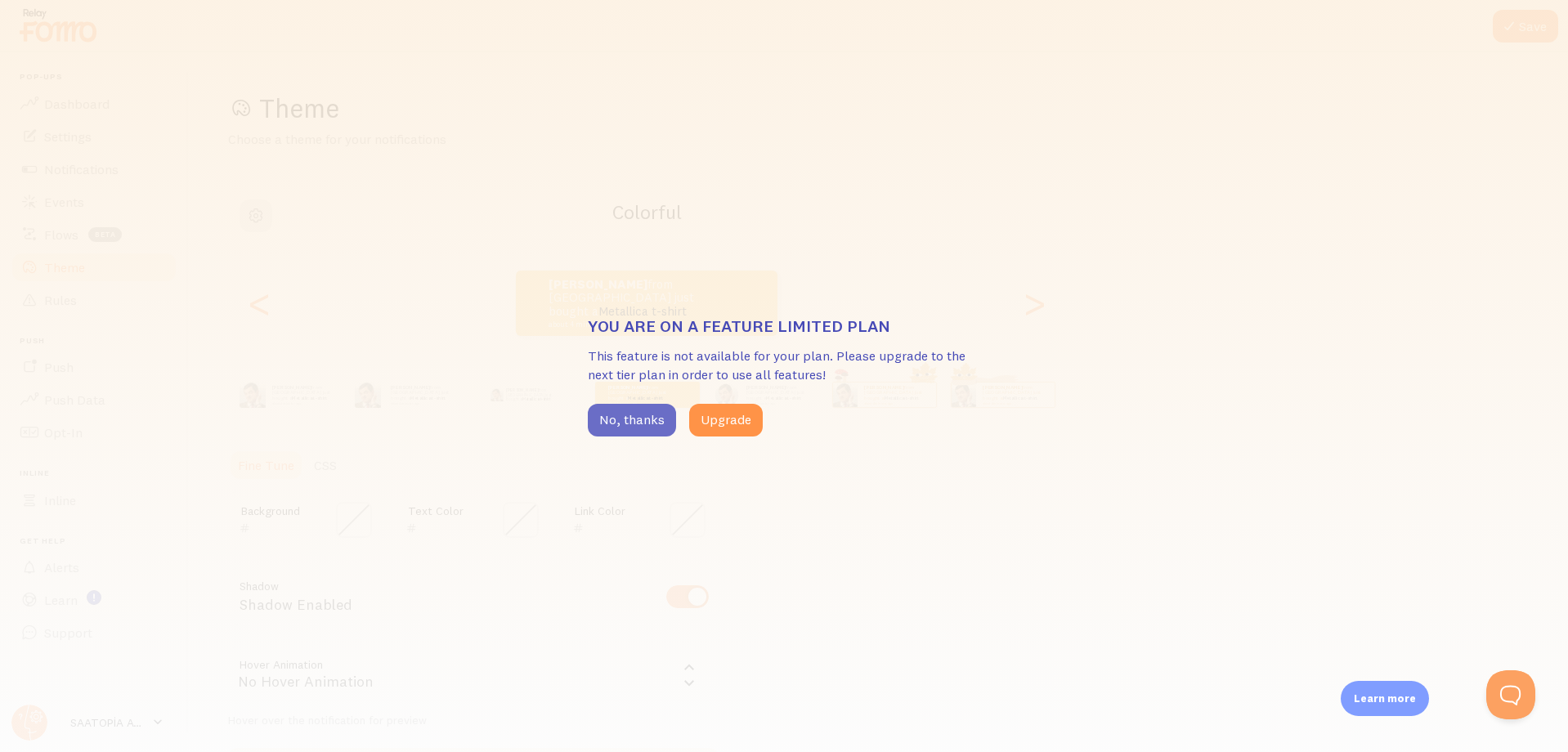
click at [608, 427] on button "No, thanks" at bounding box center [631, 420] width 88 height 33
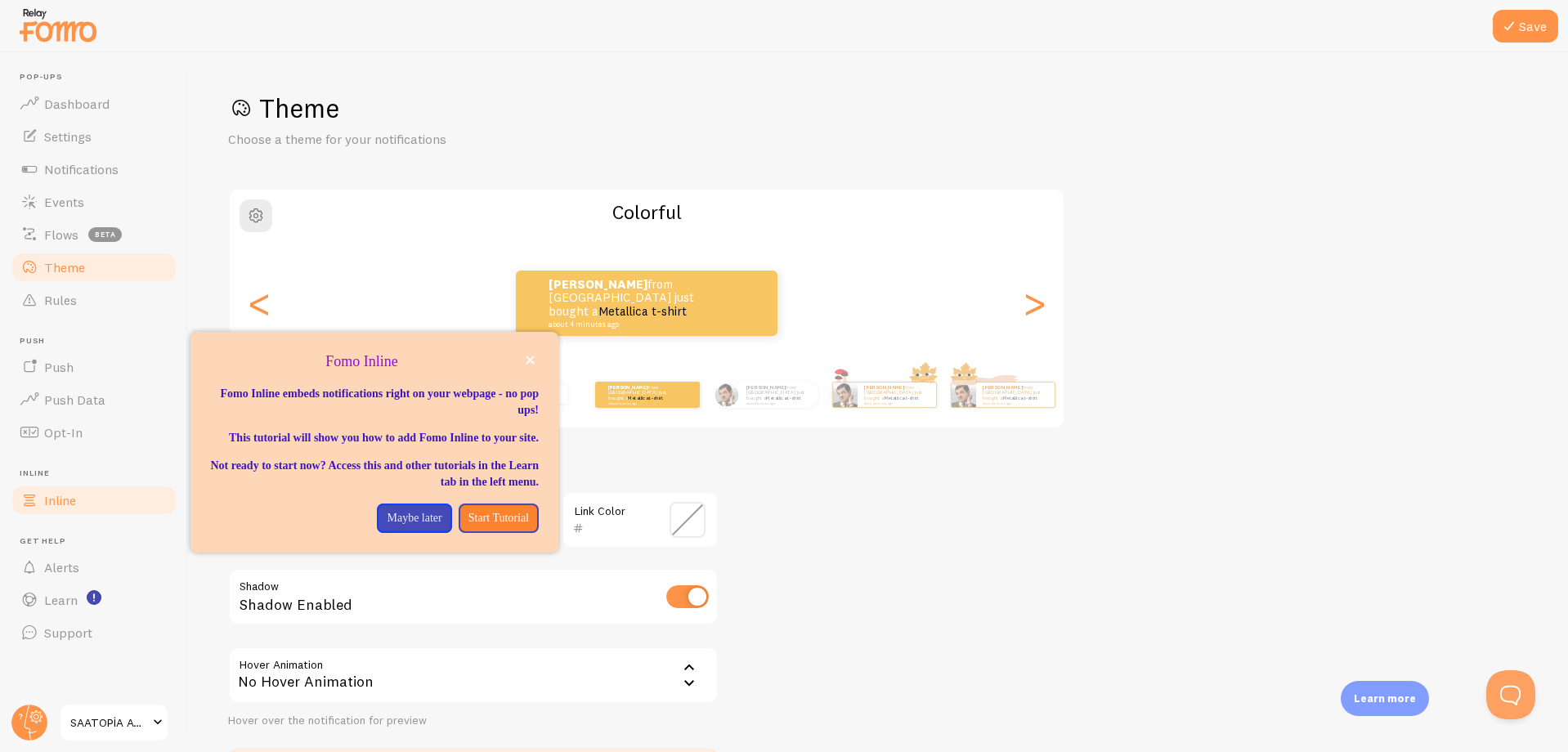
click at [59, 492] on span "Inline" at bounding box center [60, 499] width 32 height 16
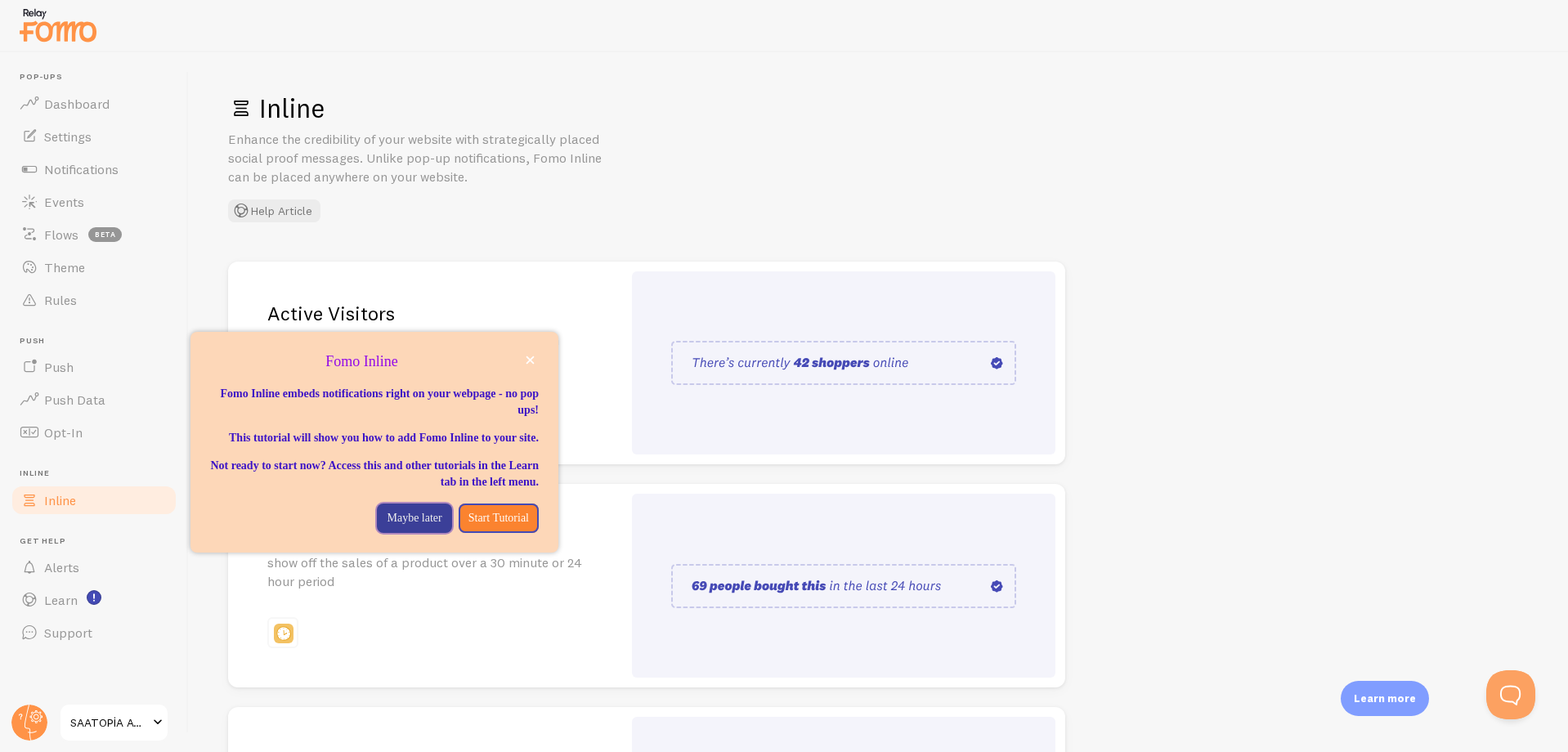
click at [407, 526] on p "Maybe later" at bounding box center [413, 518] width 55 height 16
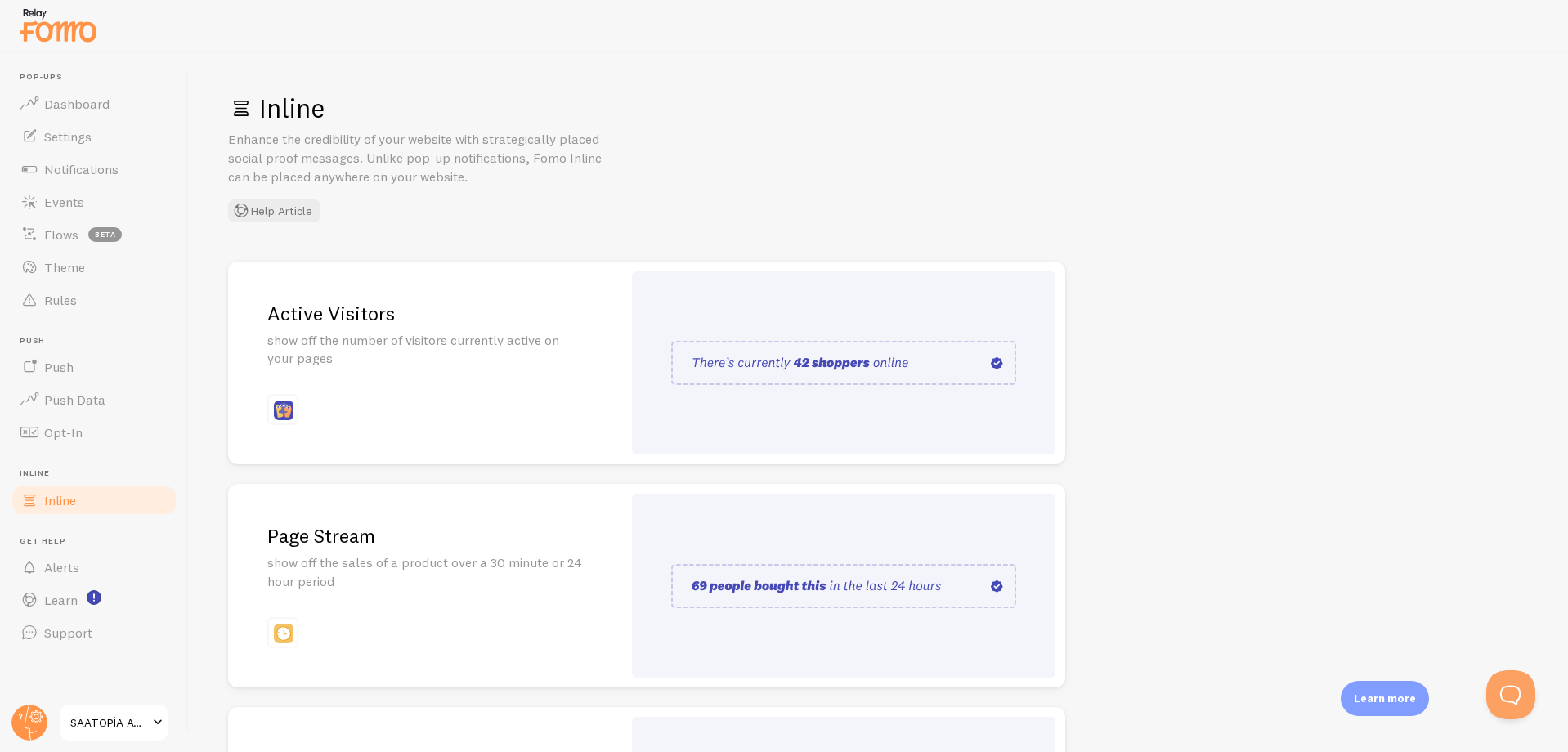
click at [844, 365] on img at bounding box center [843, 363] width 345 height 45
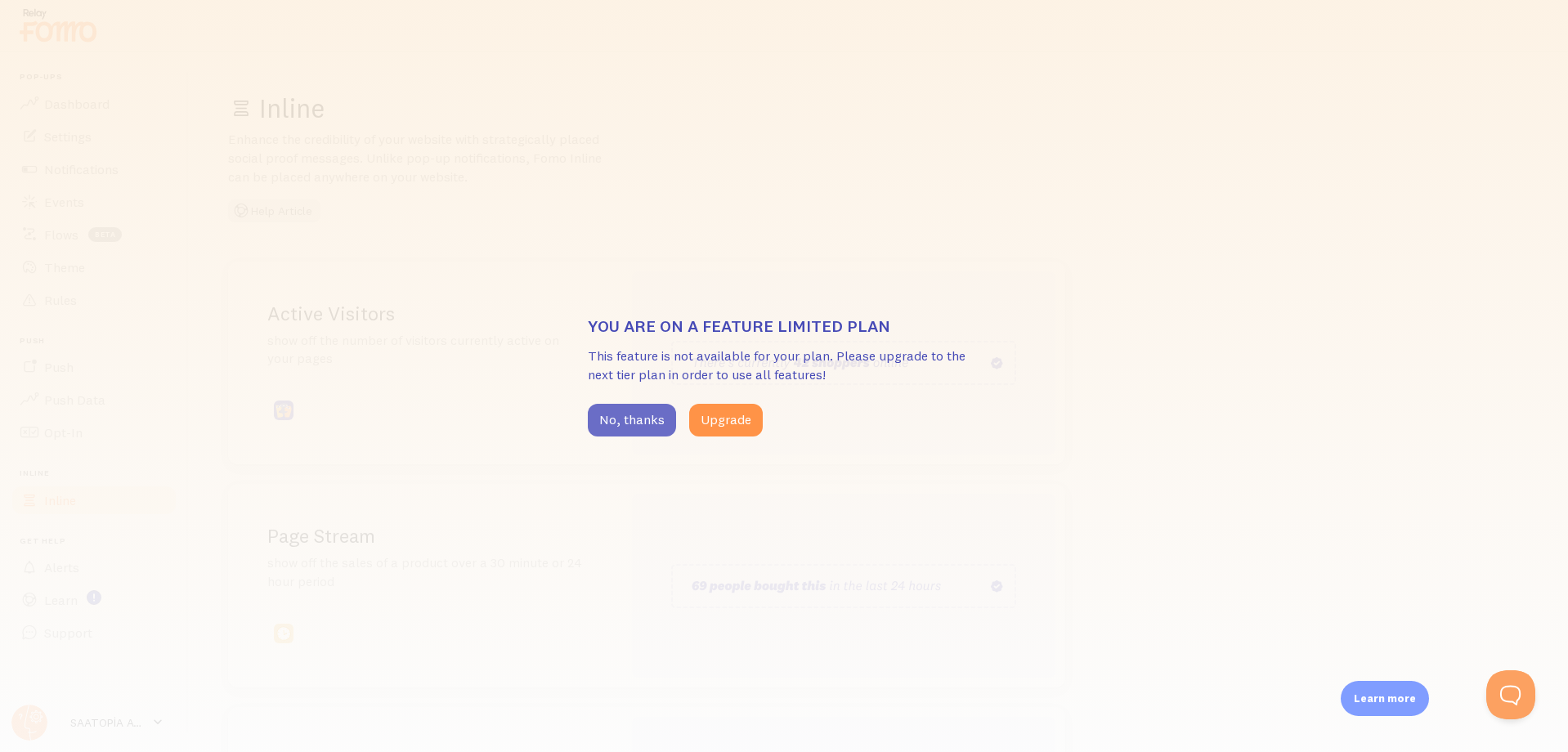
click at [639, 413] on button "No, thanks" at bounding box center [631, 420] width 88 height 33
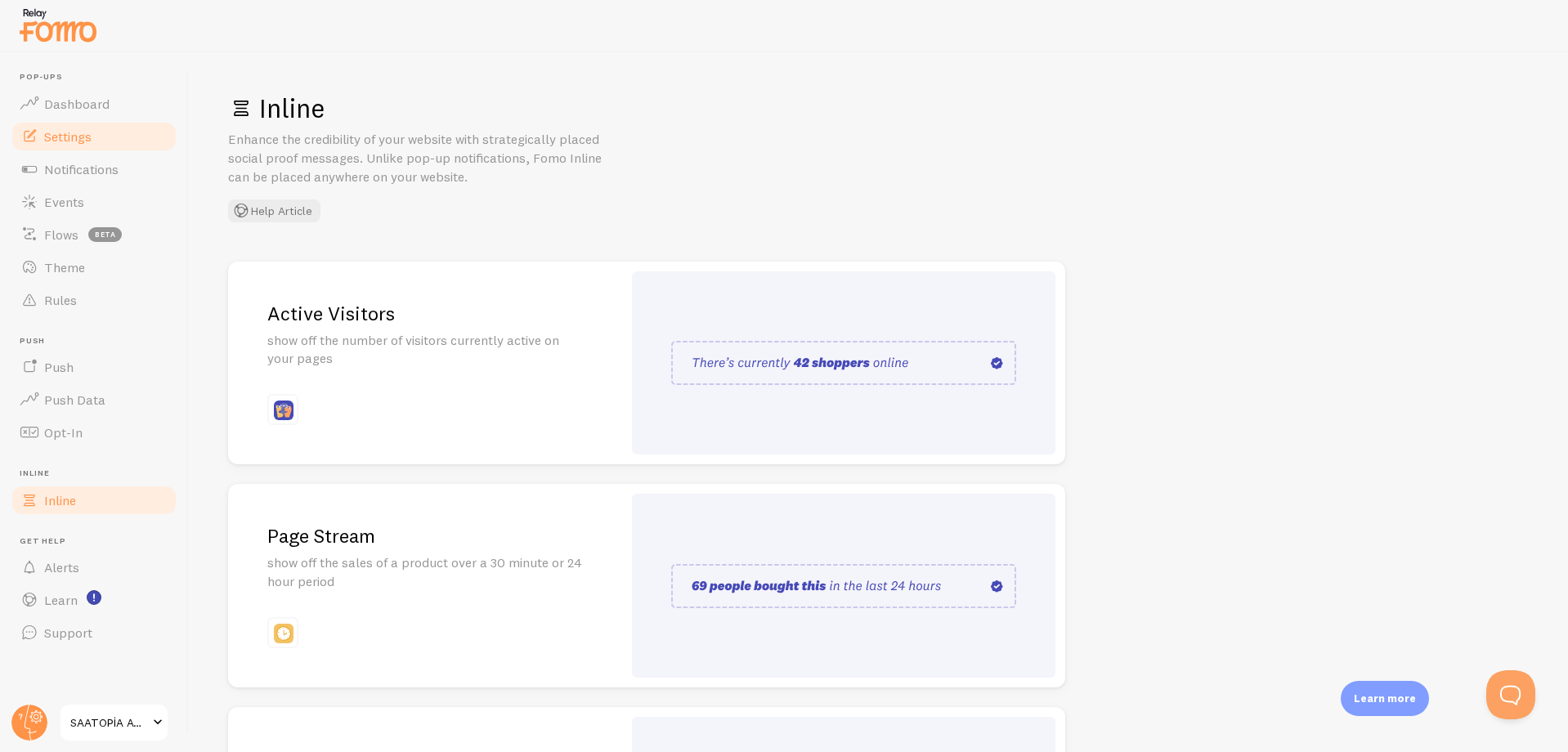
click at [87, 137] on span "Settings" at bounding box center [68, 136] width 47 height 16
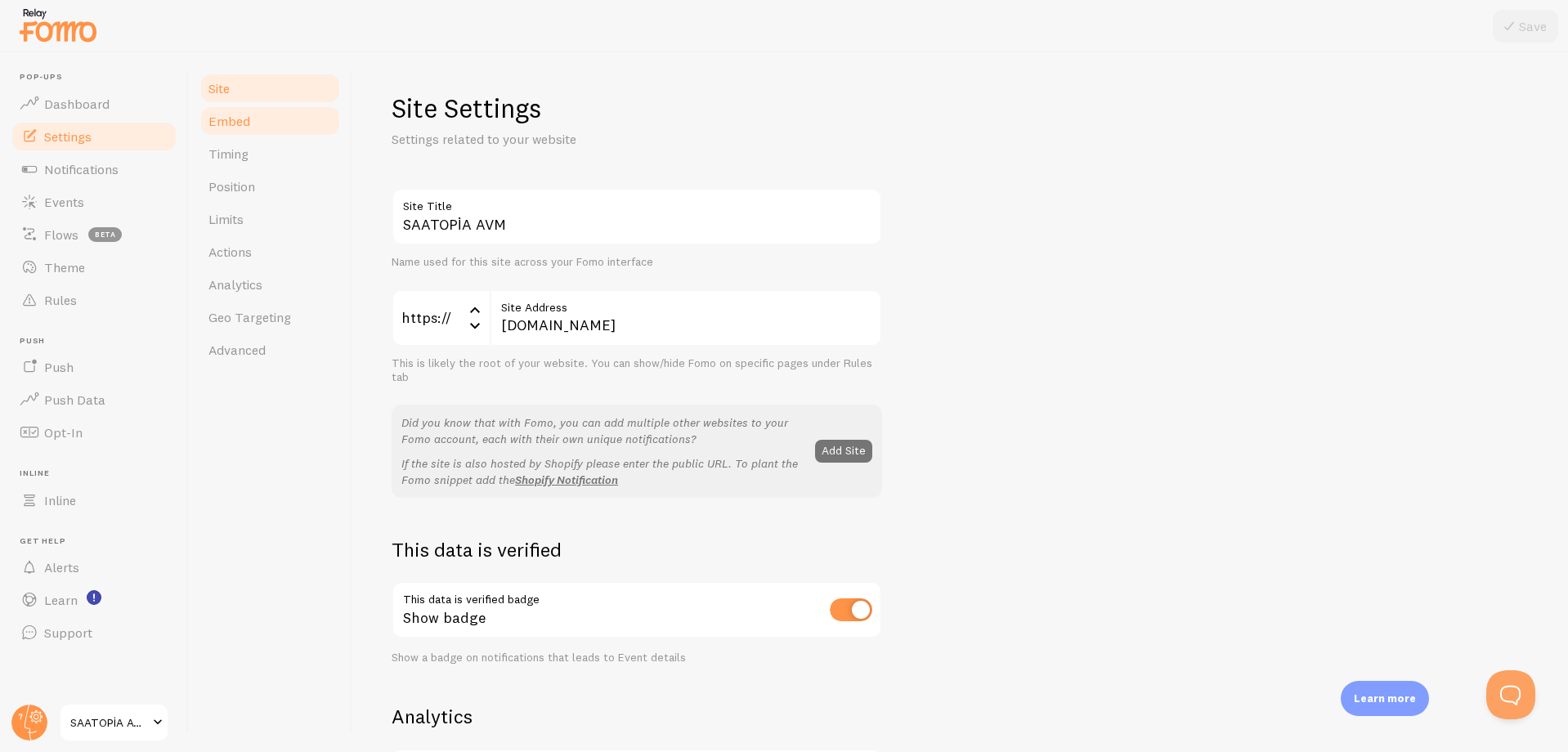
click at [218, 113] on span "Embed" at bounding box center [228, 121] width 42 height 16
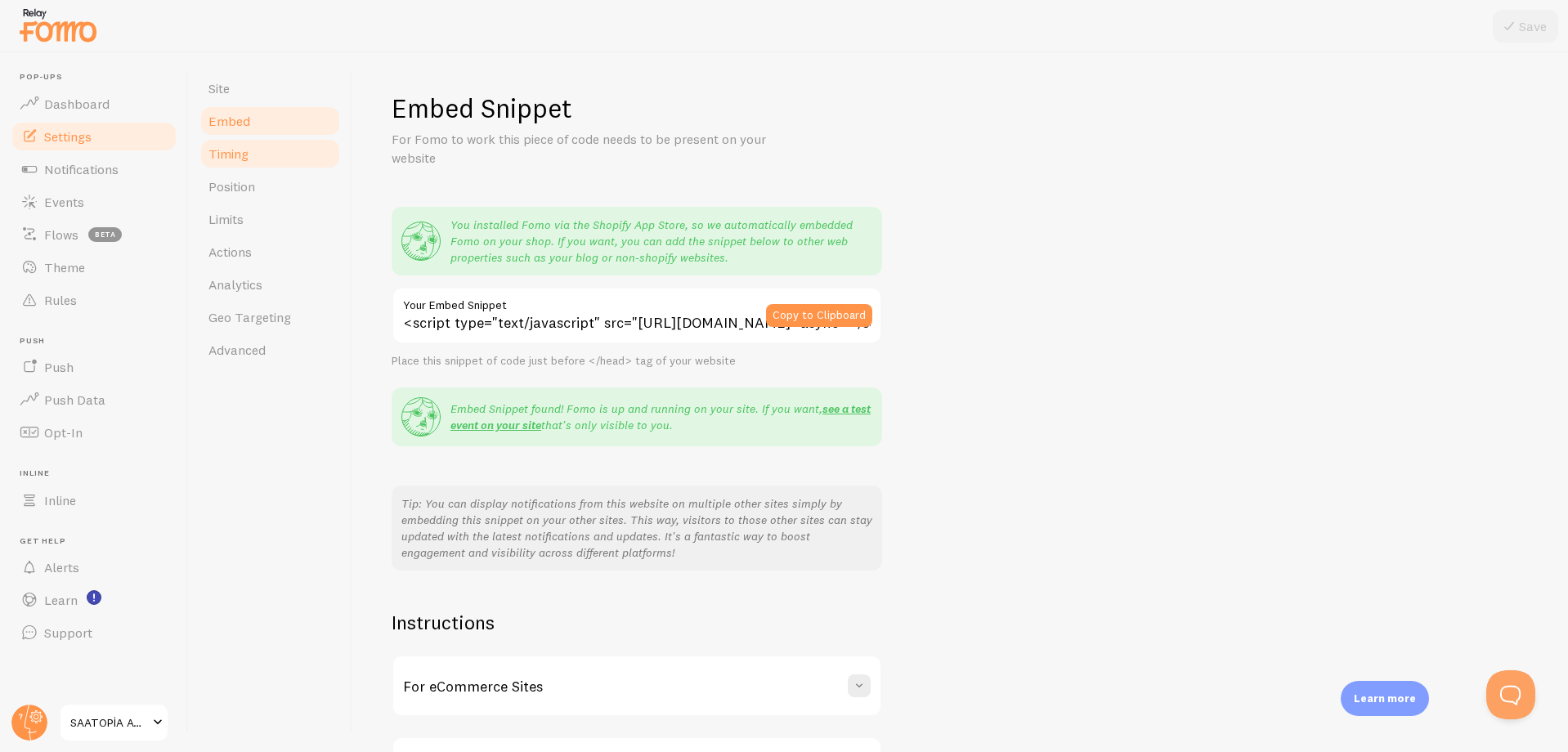
click at [232, 150] on span "Timing" at bounding box center [227, 153] width 40 height 16
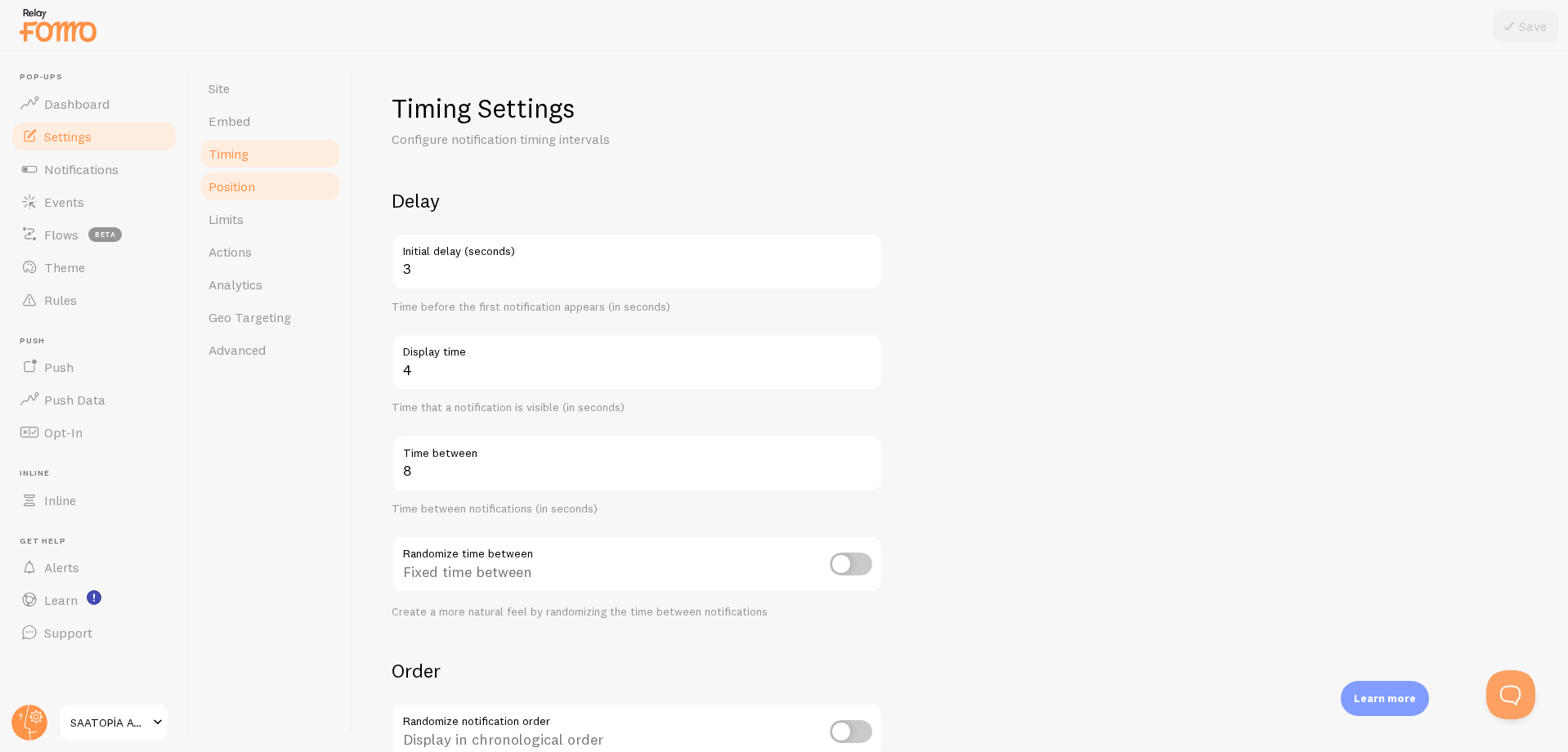
click at [228, 180] on span "Position" at bounding box center [231, 186] width 46 height 16
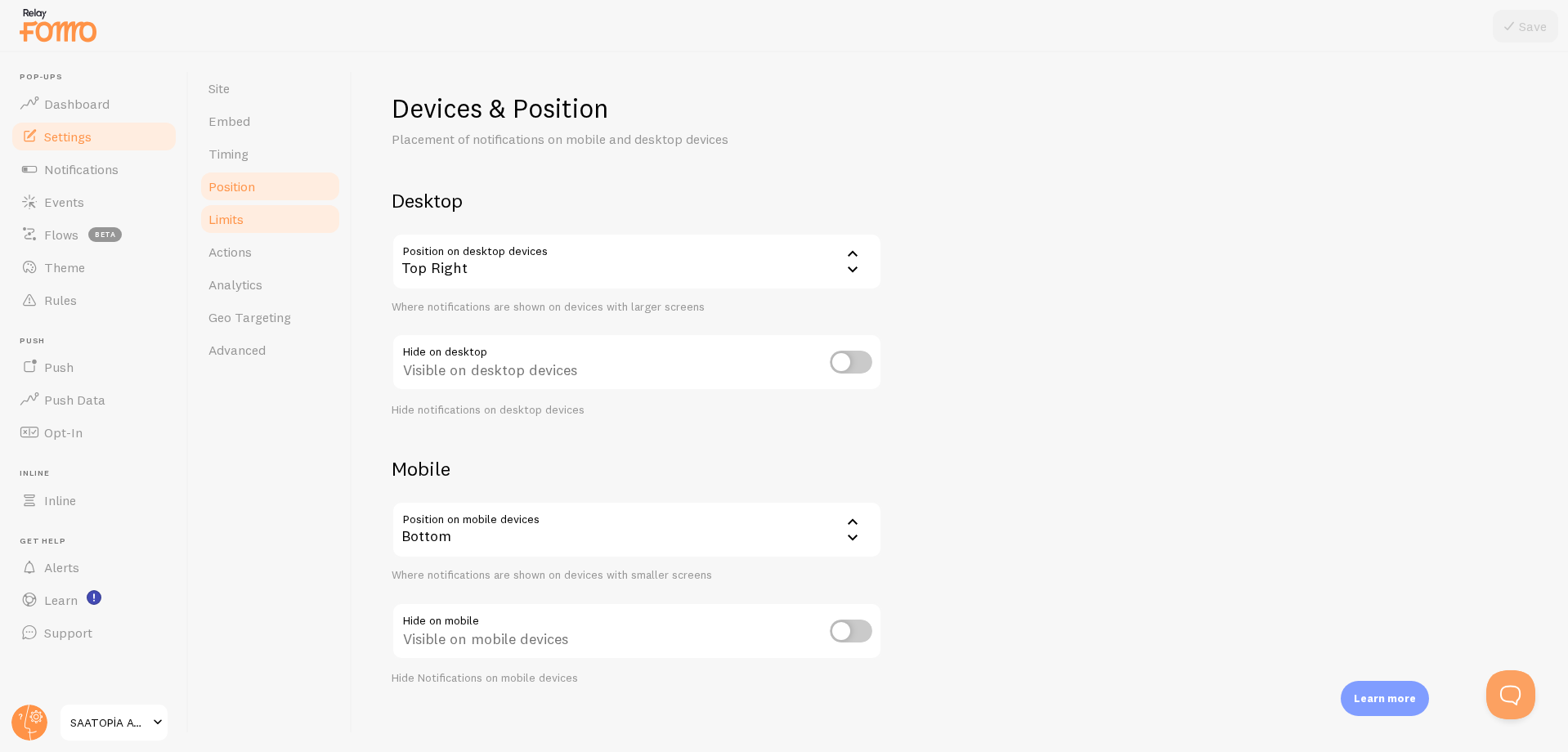
click at [226, 207] on link "Limits" at bounding box center [270, 219] width 143 height 33
